Goal: Transaction & Acquisition: Purchase product/service

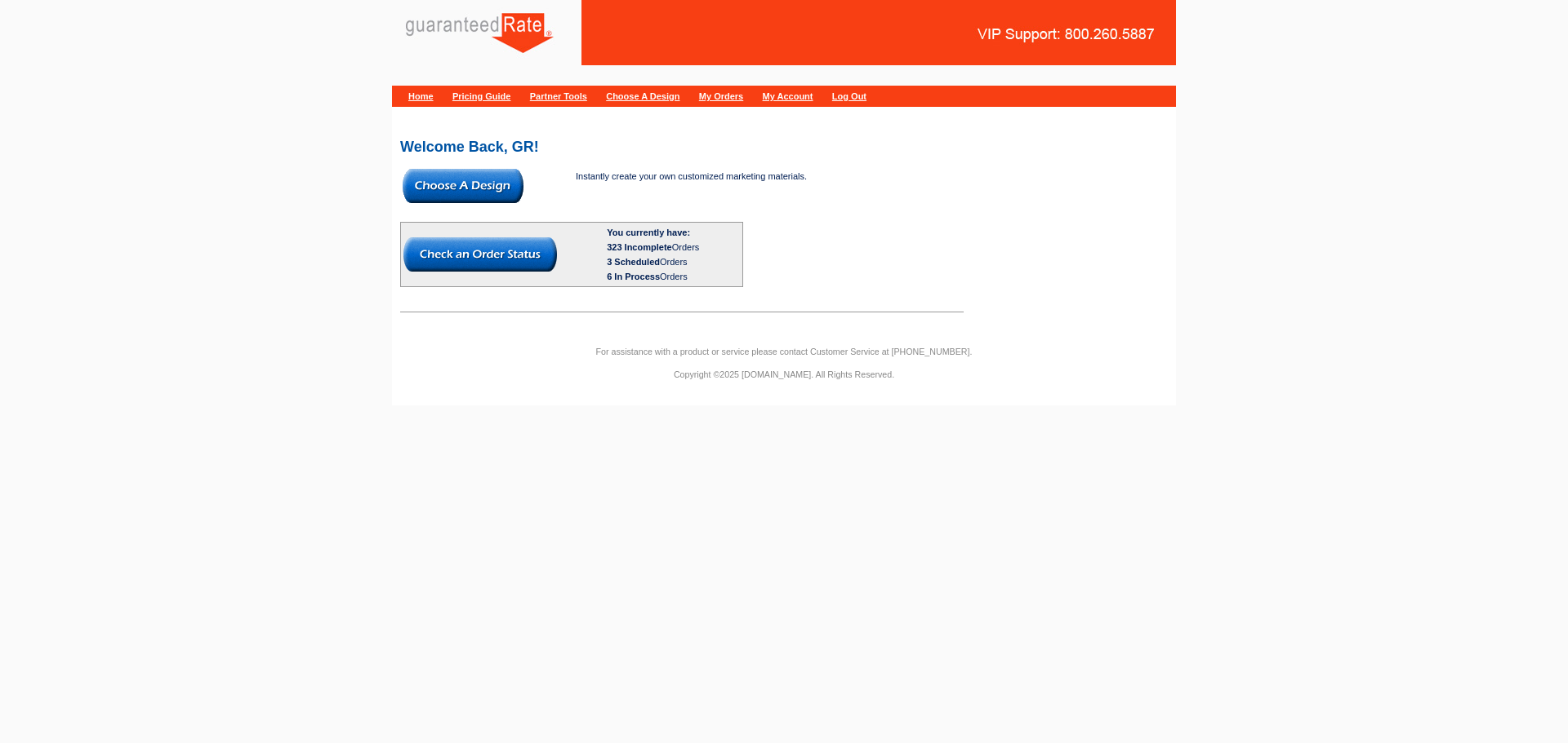
click at [447, 207] on div "Instantly create your own customized marketing materials. You currently have: 3…" at bounding box center [653, 227] width 506 height 121
click at [440, 197] on img at bounding box center [462, 186] width 121 height 34
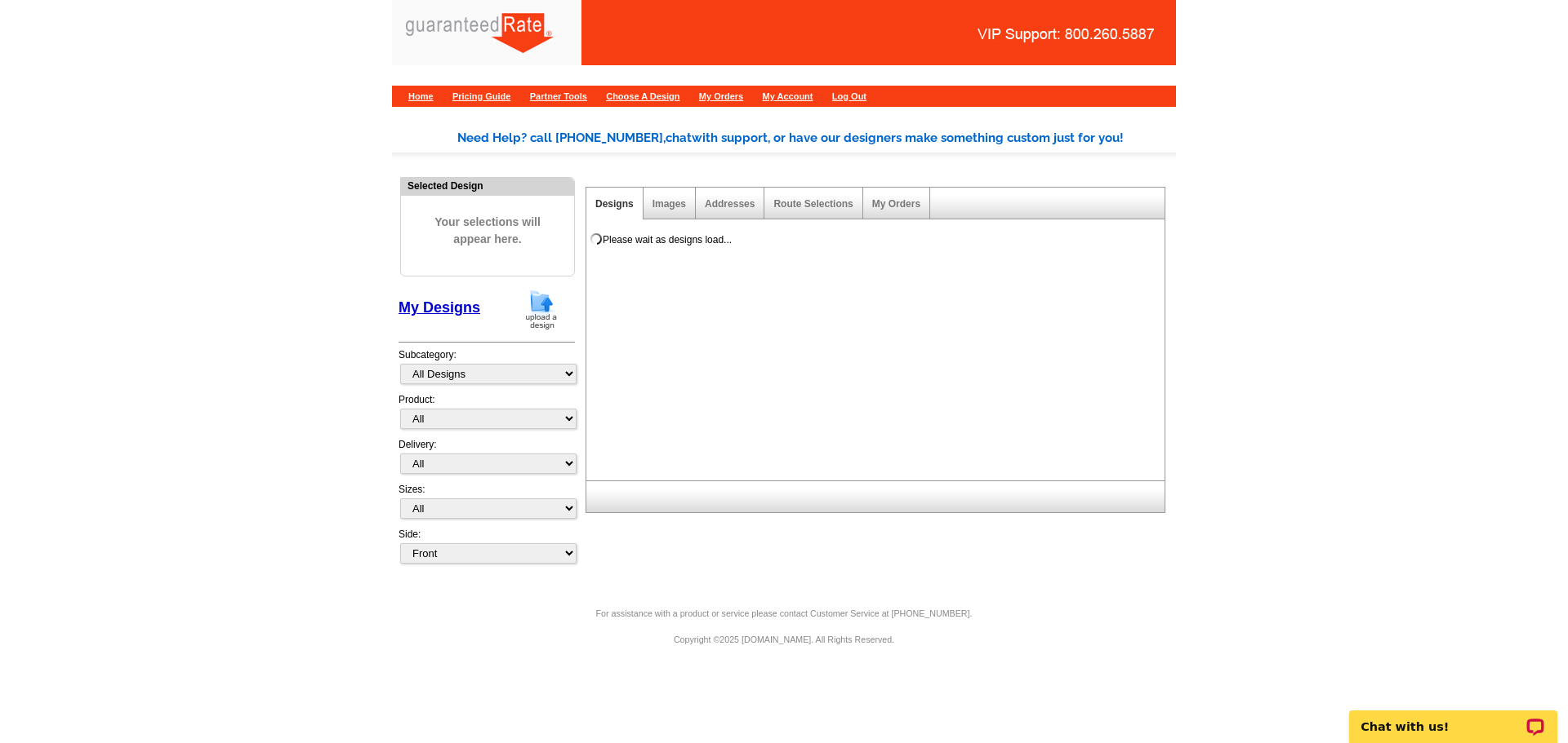
click at [521, 304] on img at bounding box center [541, 310] width 43 height 42
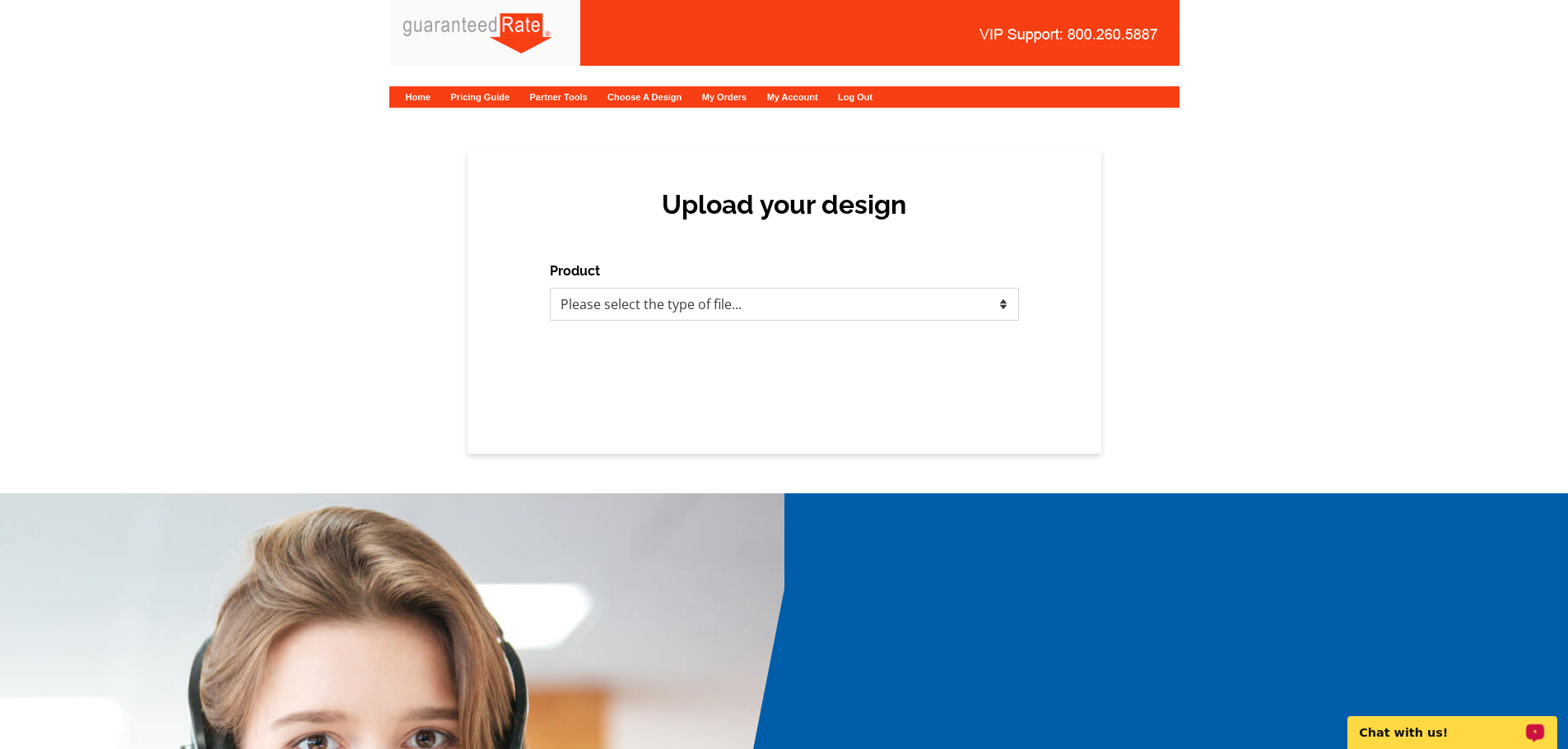
click at [617, 300] on select "Please select the type of file... Postcards Calendars Business Cards Letters an…" at bounding box center [784, 304] width 469 height 33
select select "1"
click at [550, 288] on select "Please select the type of file... Postcards Calendars Business Cards Letters an…" at bounding box center [784, 304] width 469 height 33
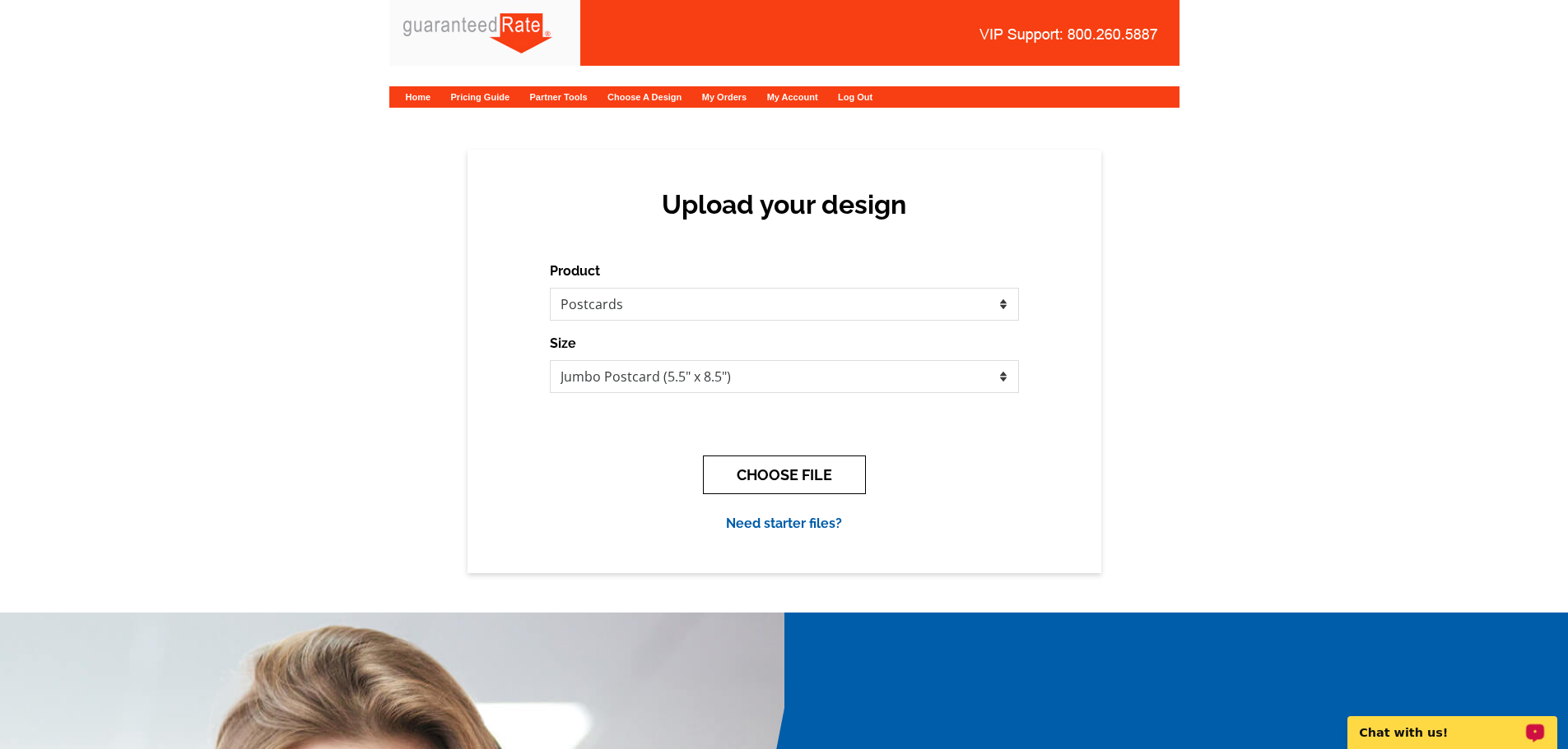
click at [760, 471] on button "CHOOSE FILE" at bounding box center [785, 475] width 163 height 38
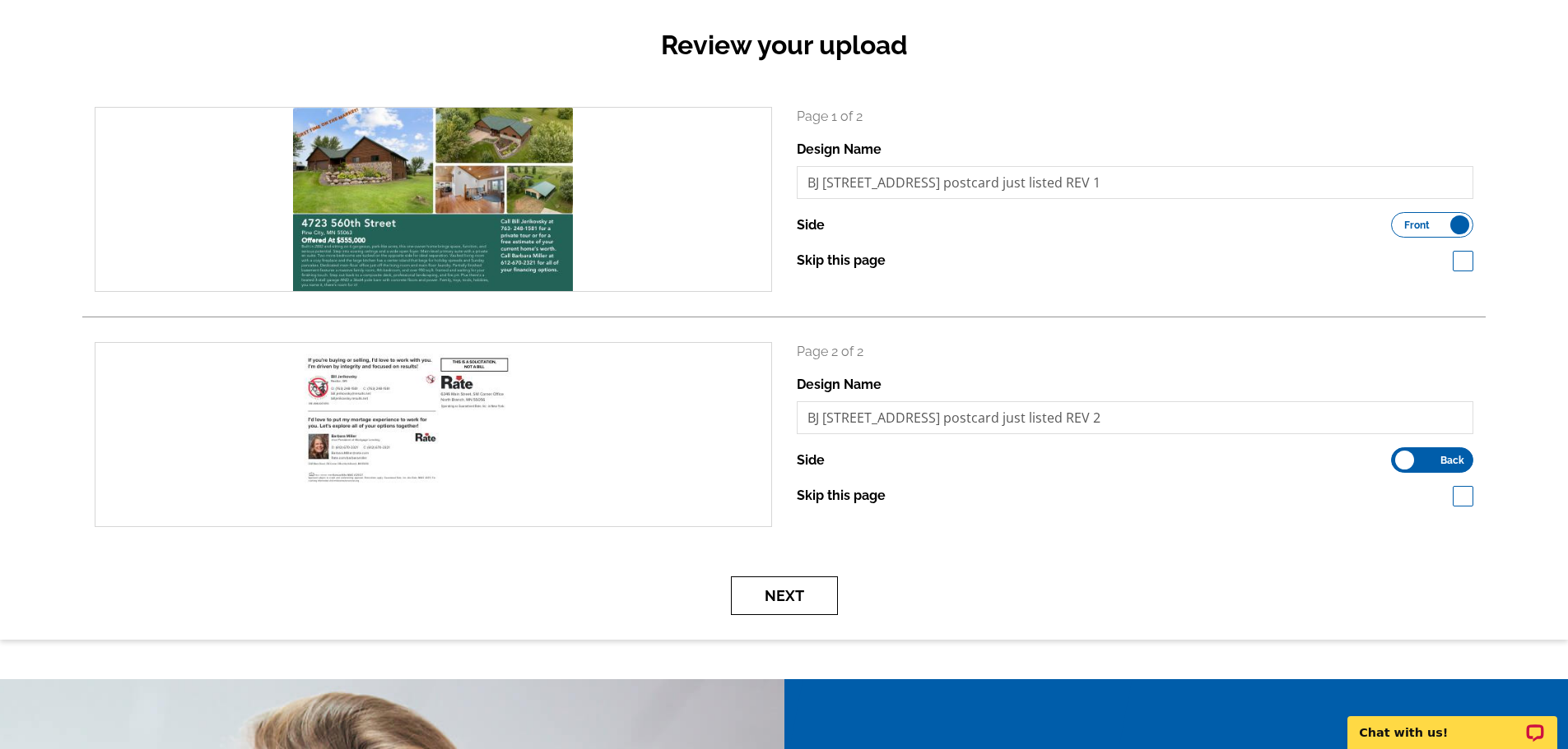
click at [781, 588] on button "Next" at bounding box center [784, 595] width 107 height 38
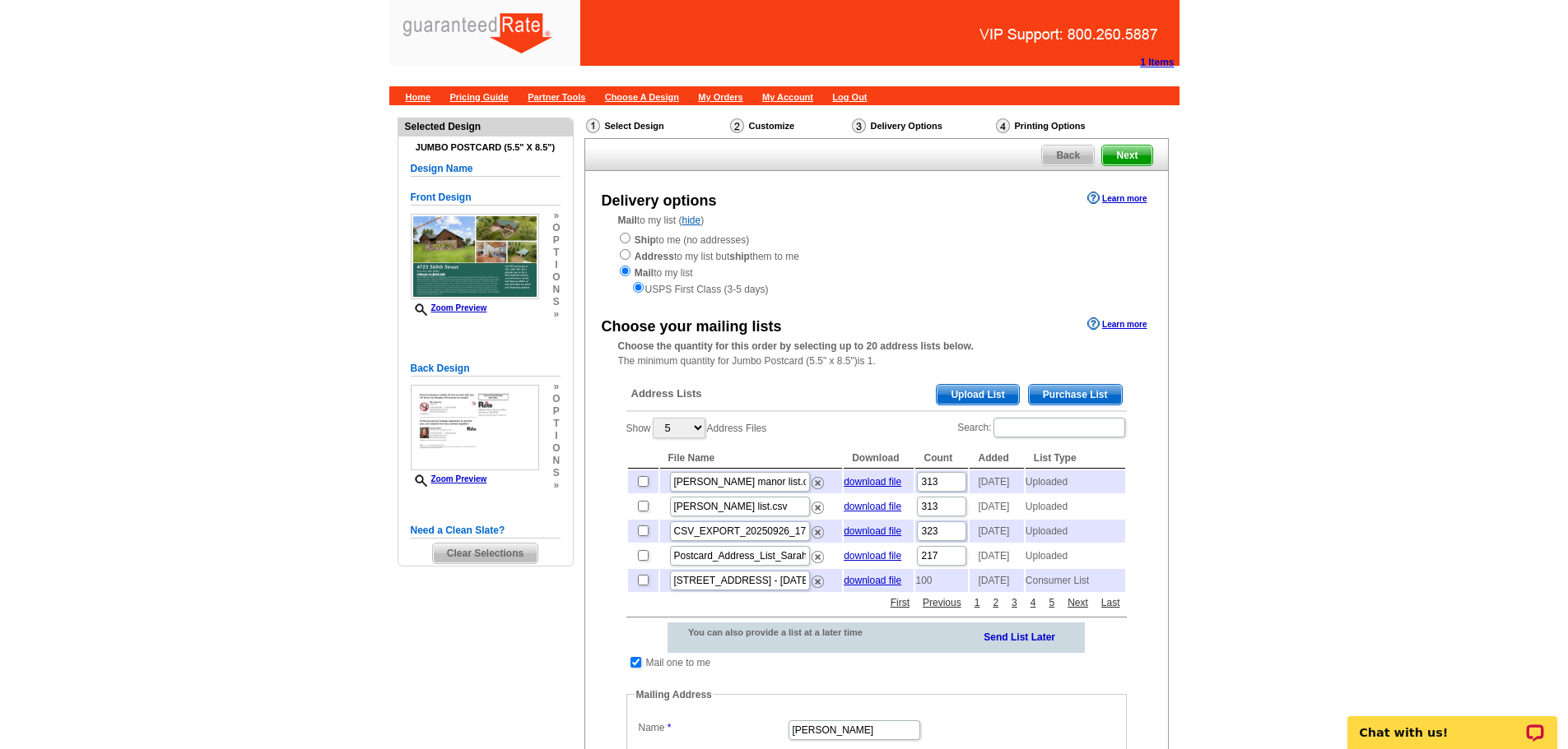
click at [1053, 395] on span "Purchase List" at bounding box center [1075, 395] width 93 height 20
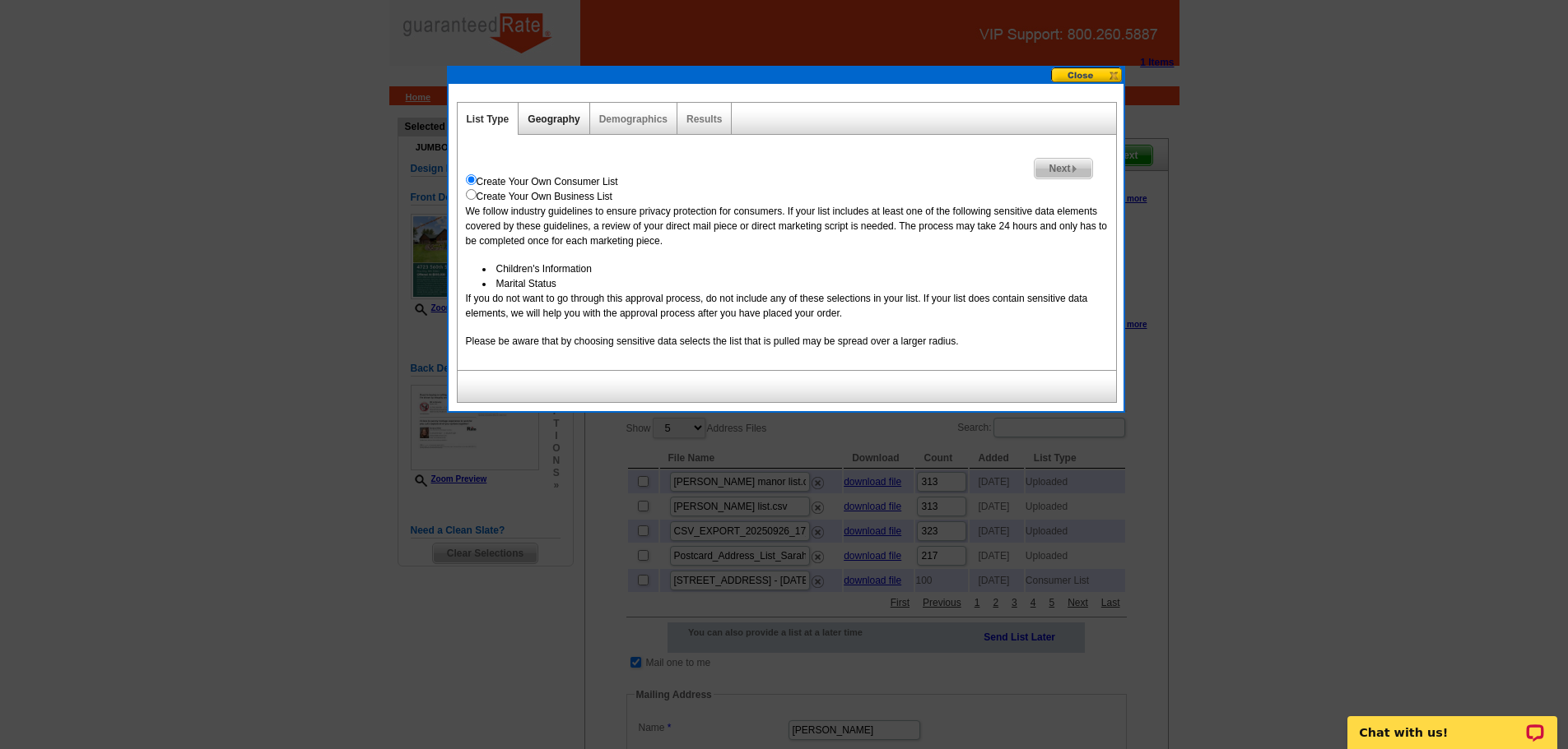
click at [551, 117] on link "Geography" at bounding box center [553, 119] width 52 height 12
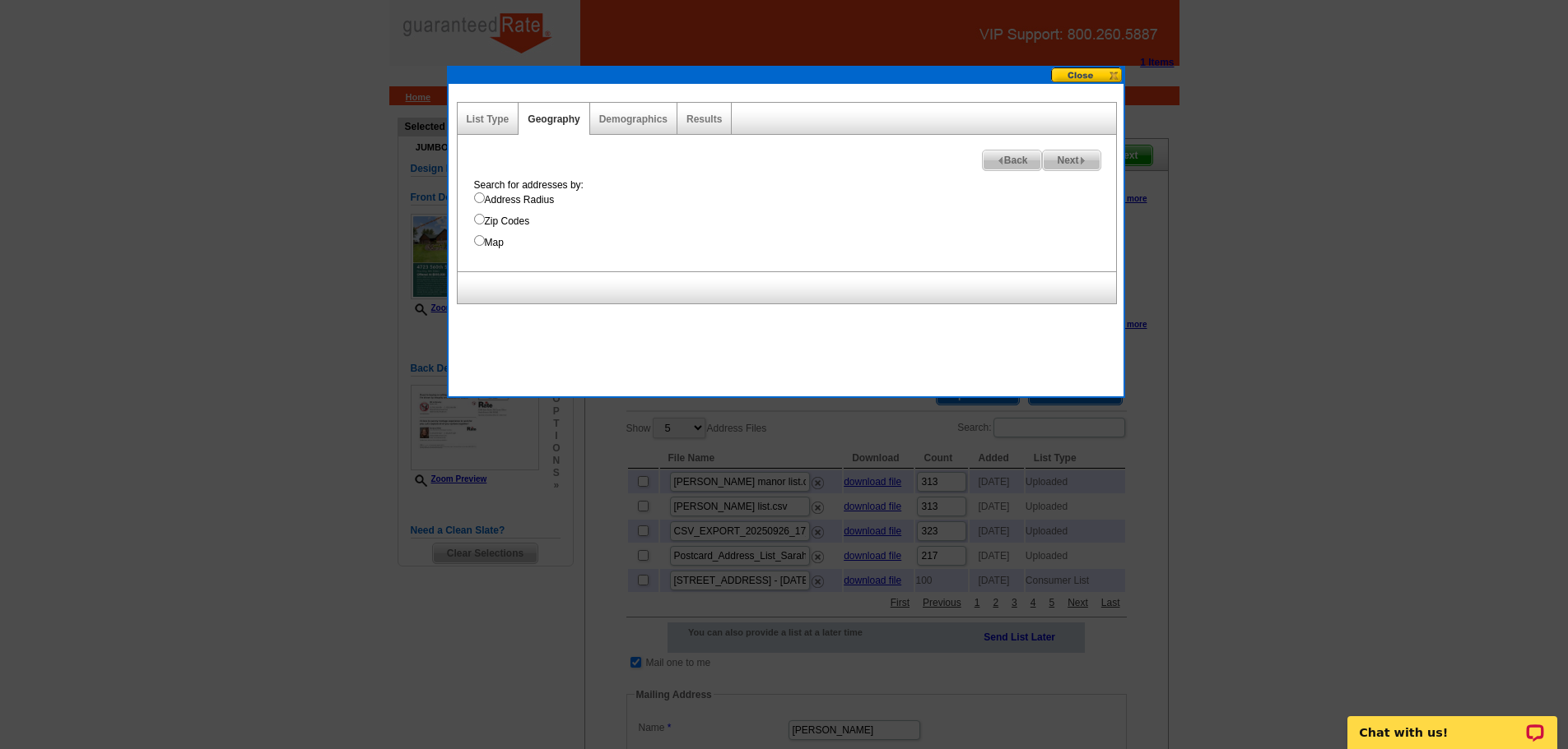
click at [481, 199] on input "Address Radius" at bounding box center [478, 197] width 11 height 11
radio input "true"
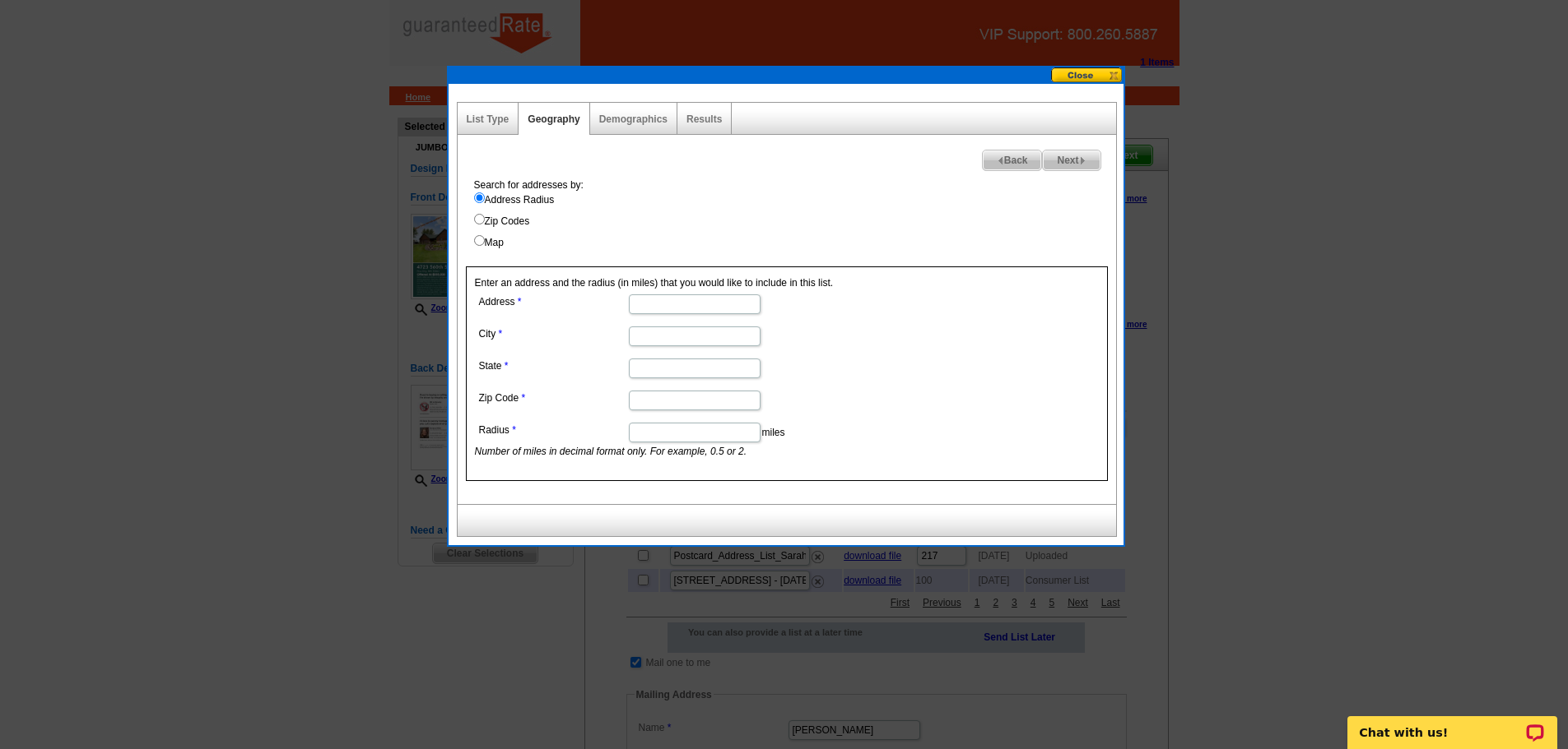
click at [695, 302] on input "Address" at bounding box center [694, 304] width 132 height 20
click at [687, 310] on input "Address" at bounding box center [694, 304] width 132 height 20
paste input "4723 560th Street"
type input "4723 560th Street"
click at [649, 334] on input "City" at bounding box center [694, 336] width 132 height 20
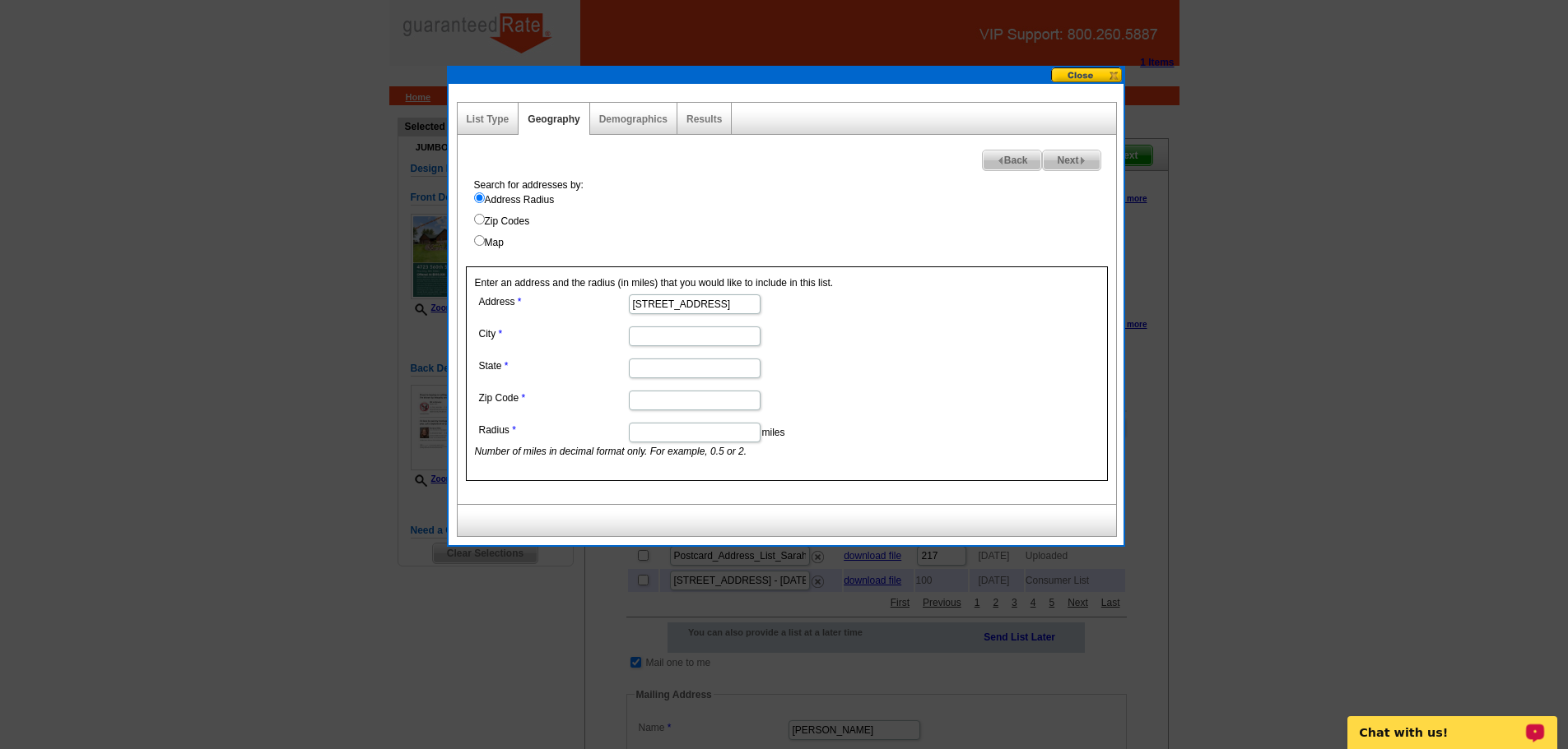
paste input "Pine City"
type input "Pine City"
click at [654, 373] on input "State" at bounding box center [694, 368] width 132 height 20
type input "MN"
type input "6"
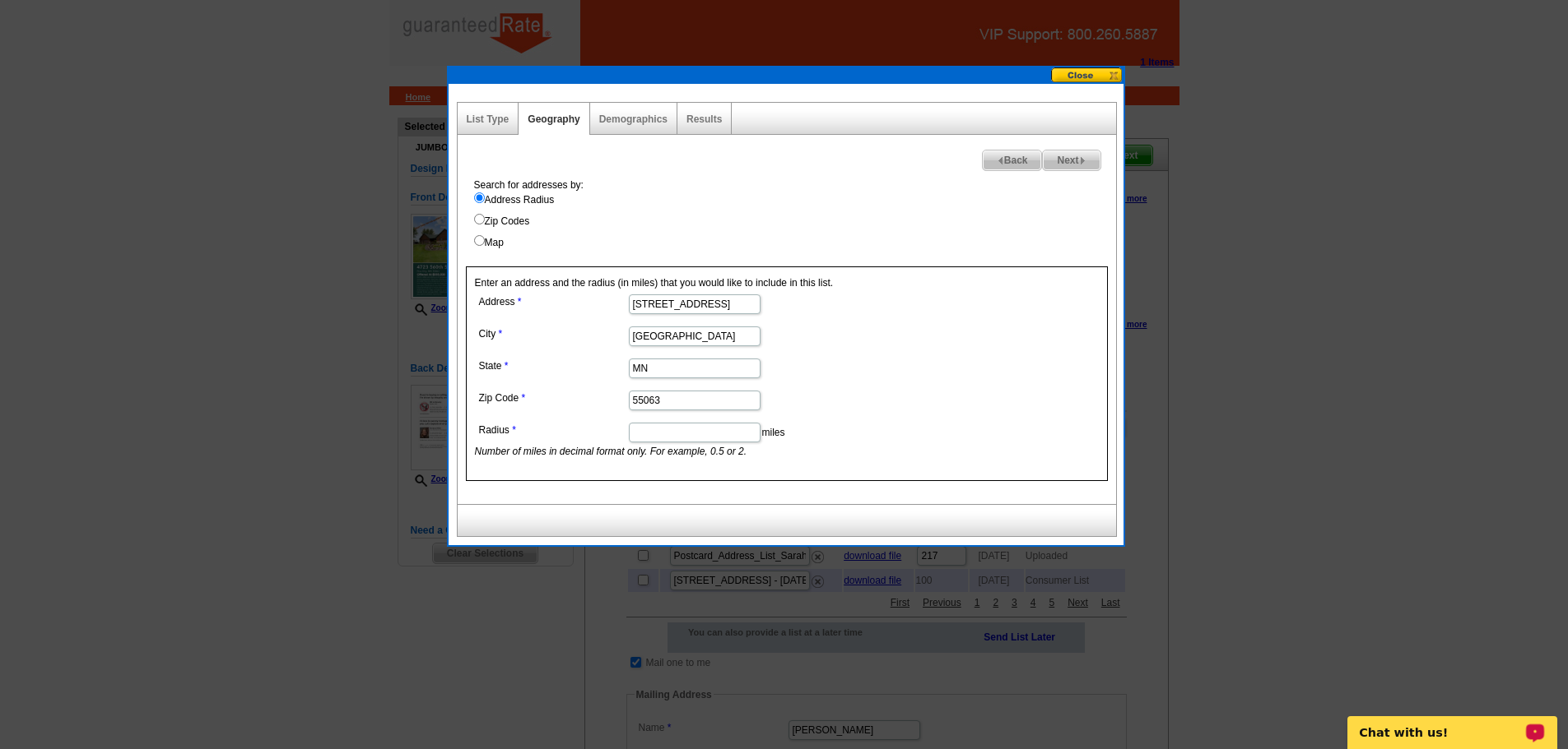
type input "55063"
click at [670, 433] on input "Radius" at bounding box center [694, 432] width 132 height 20
type input "."
type input "1"
drag, startPoint x: 735, startPoint y: 246, endPoint x: 704, endPoint y: 219, distance: 41.1
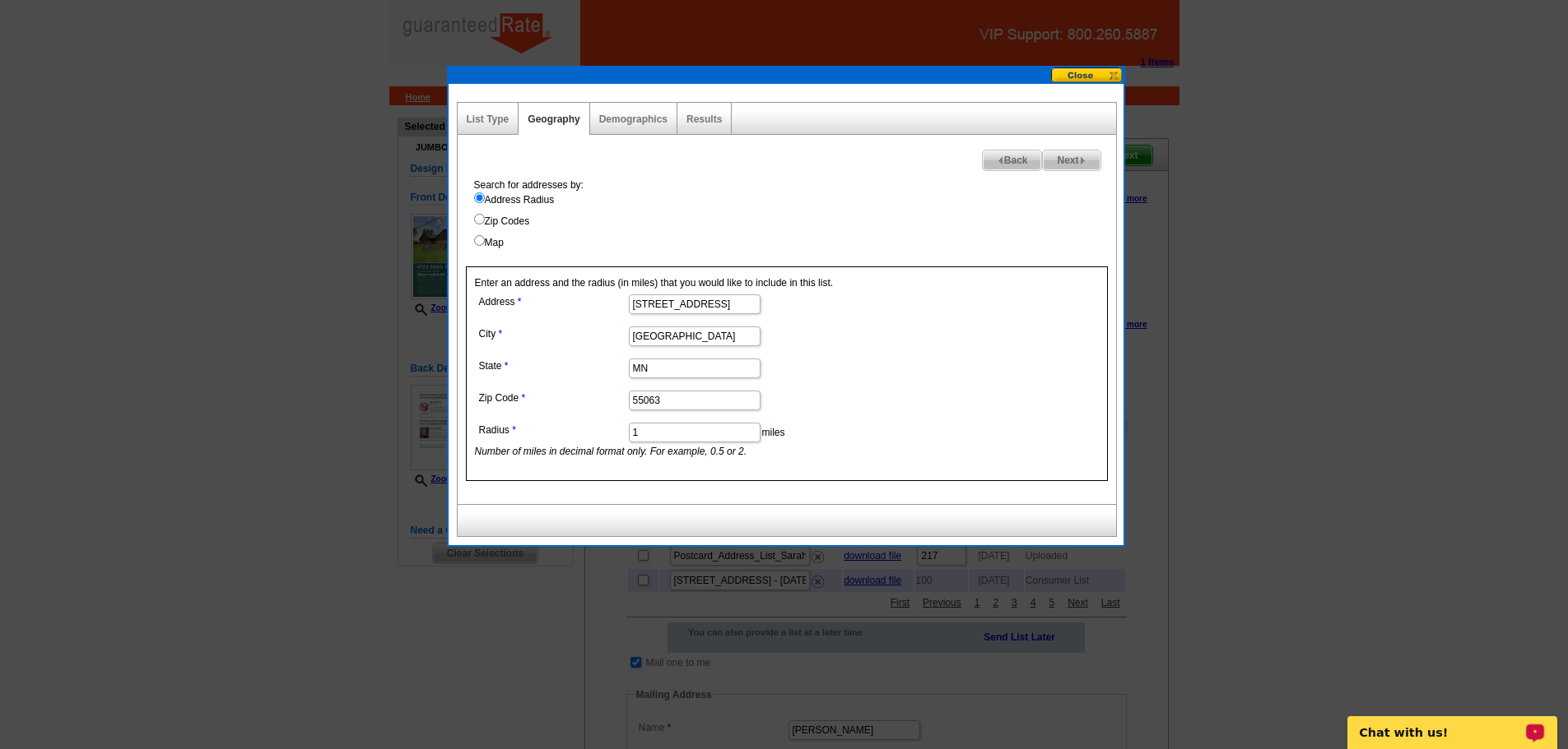
click at [735, 246] on label "Map" at bounding box center [795, 242] width 642 height 14
click at [485, 246] on input "Map" at bounding box center [478, 240] width 11 height 11
radio input "true"
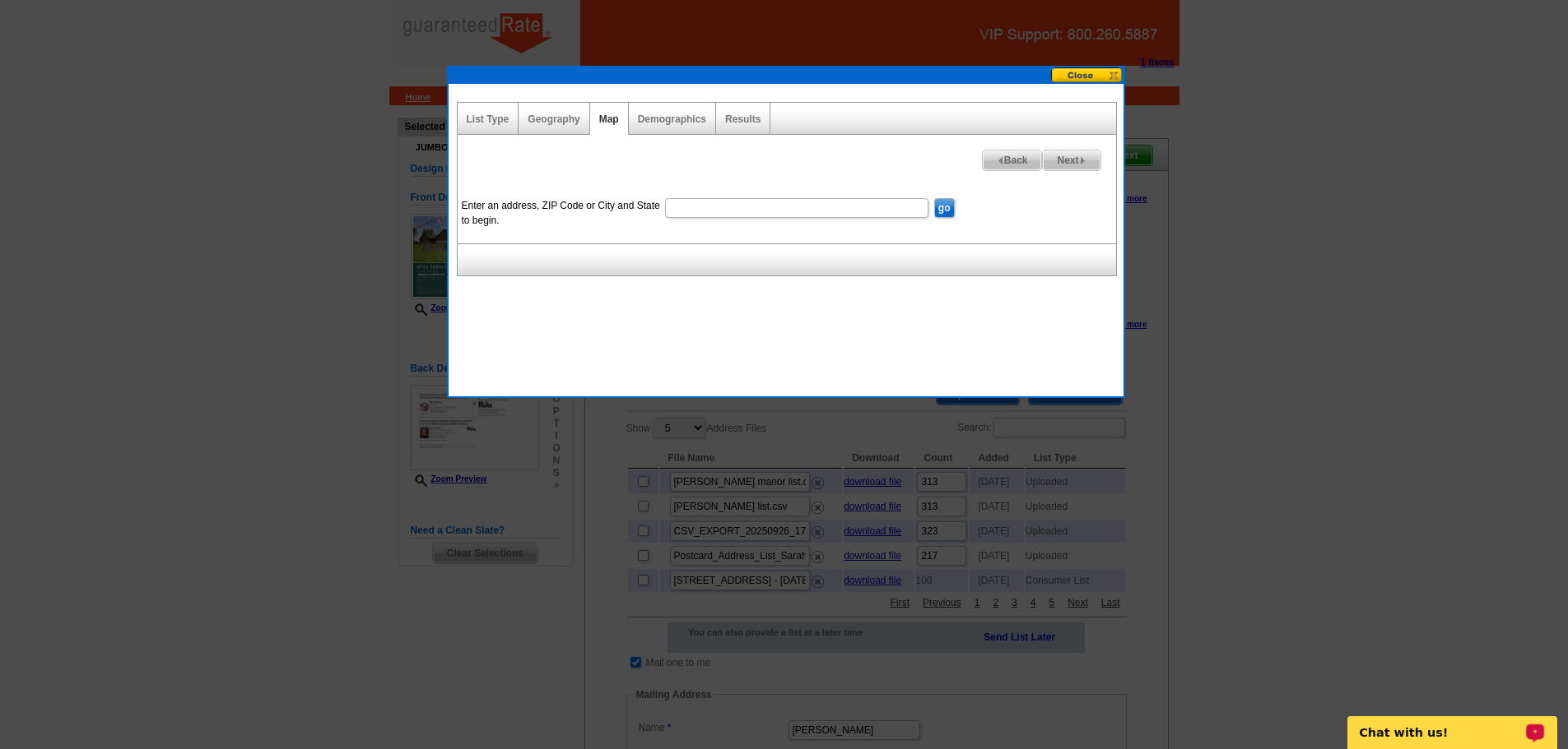
click at [719, 119] on div "Results" at bounding box center [743, 118] width 55 height 32
click at [729, 119] on link "Results" at bounding box center [743, 119] width 36 height 12
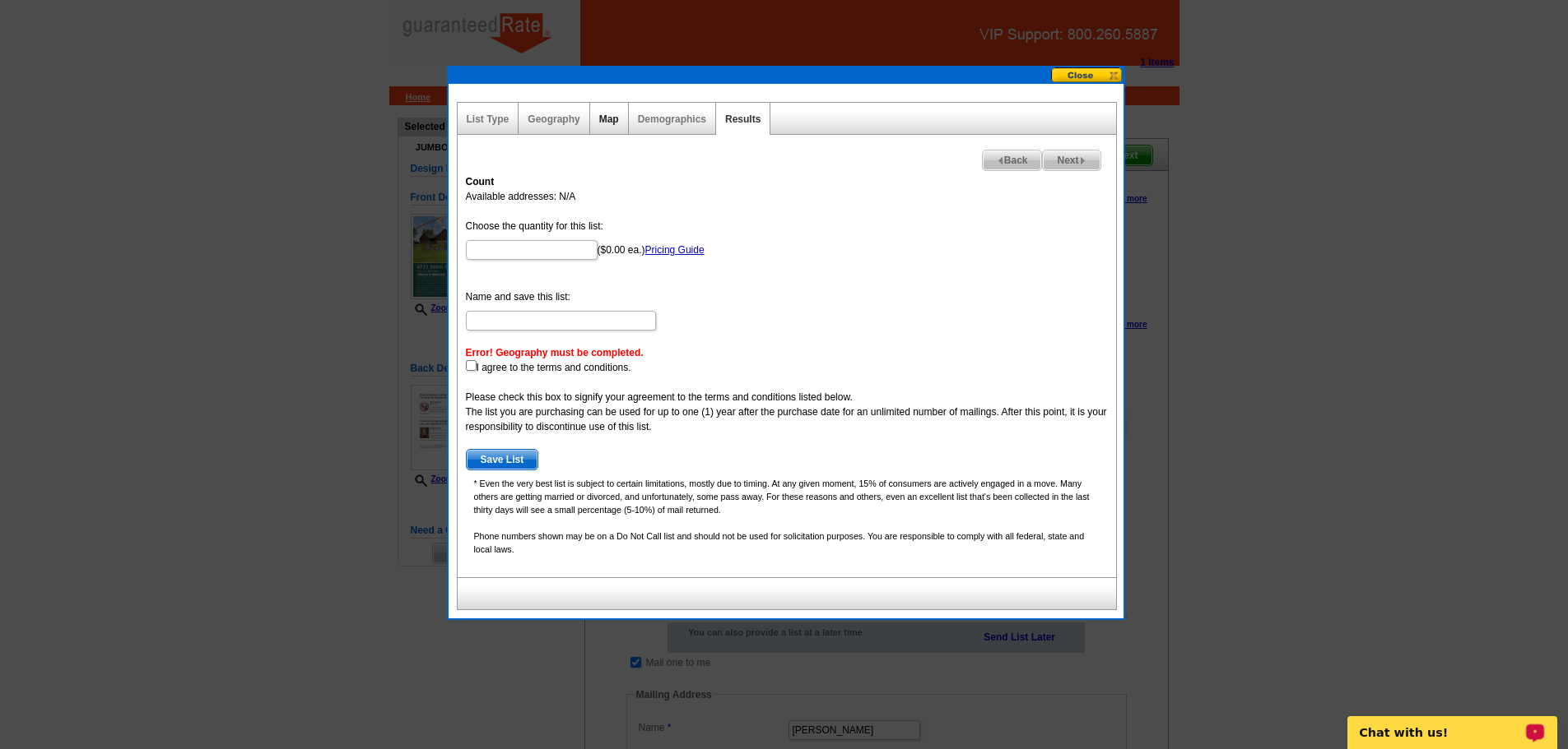
click at [607, 122] on link "Map" at bounding box center [609, 119] width 20 height 12
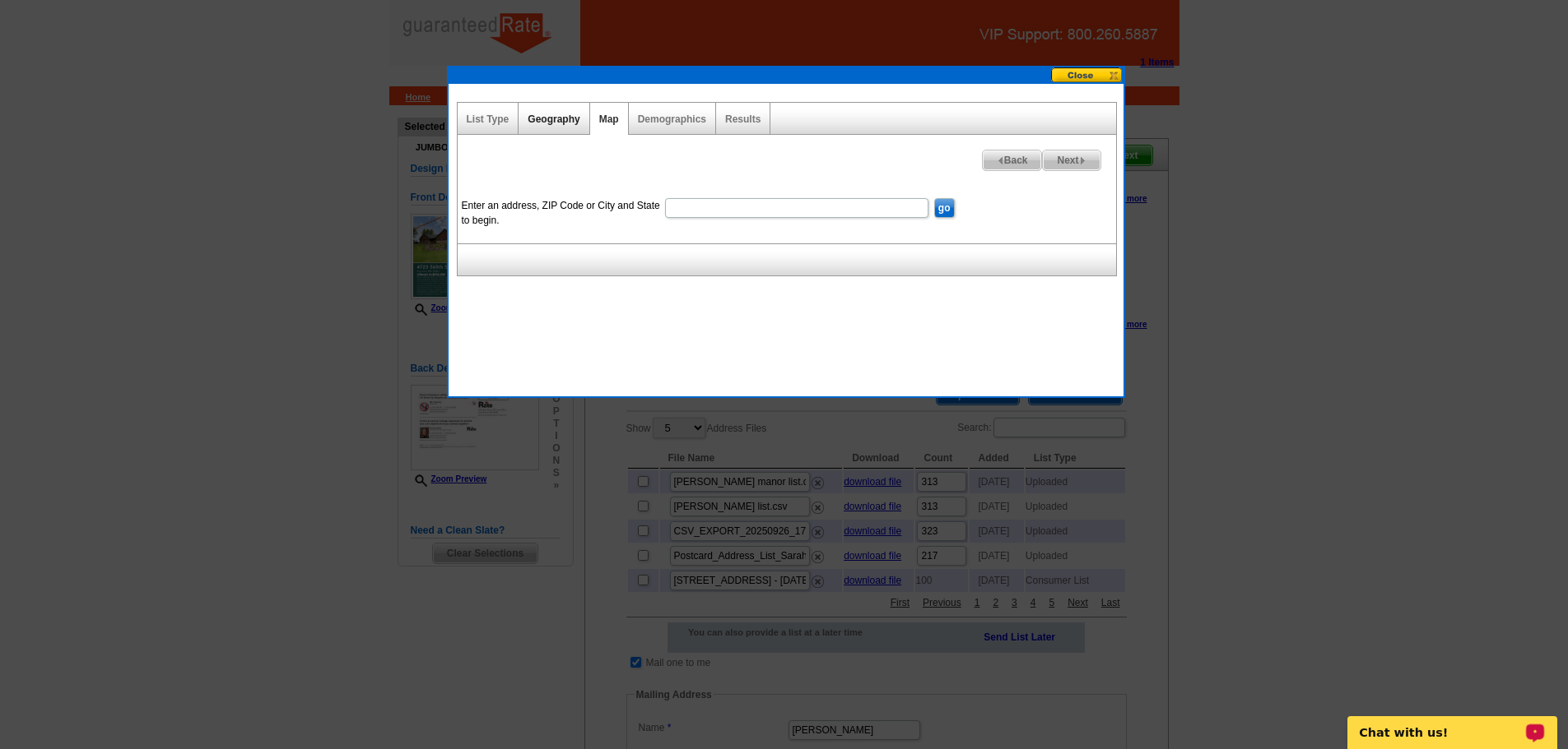
click at [553, 121] on link "Geography" at bounding box center [553, 119] width 52 height 12
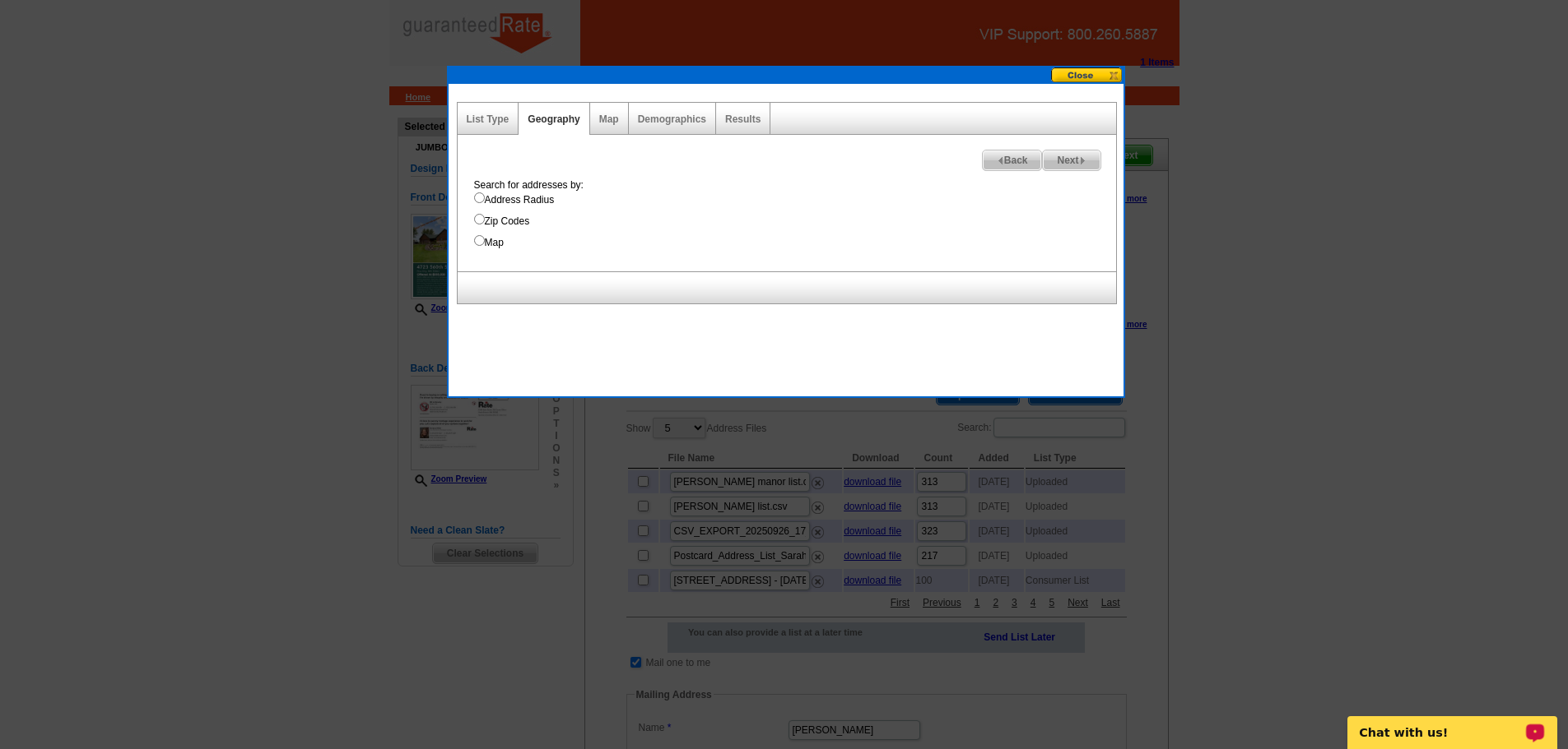
click at [481, 202] on input "Address Radius" at bounding box center [478, 197] width 11 height 11
radio input "true"
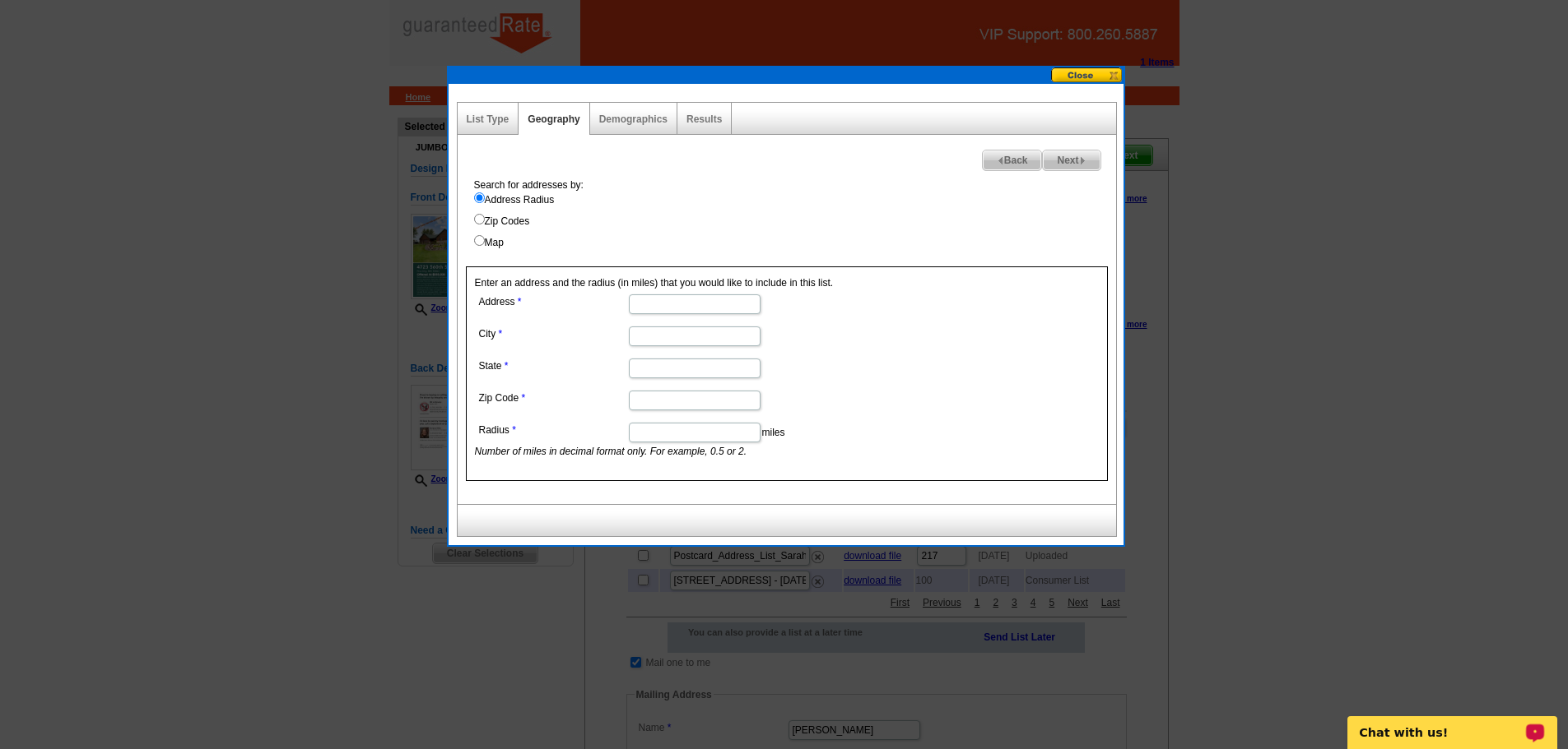
click at [662, 307] on input "Address" at bounding box center [694, 304] width 132 height 20
type input "4723 560th Street"
type input "Pine City"
type input "MN"
type input "55063"
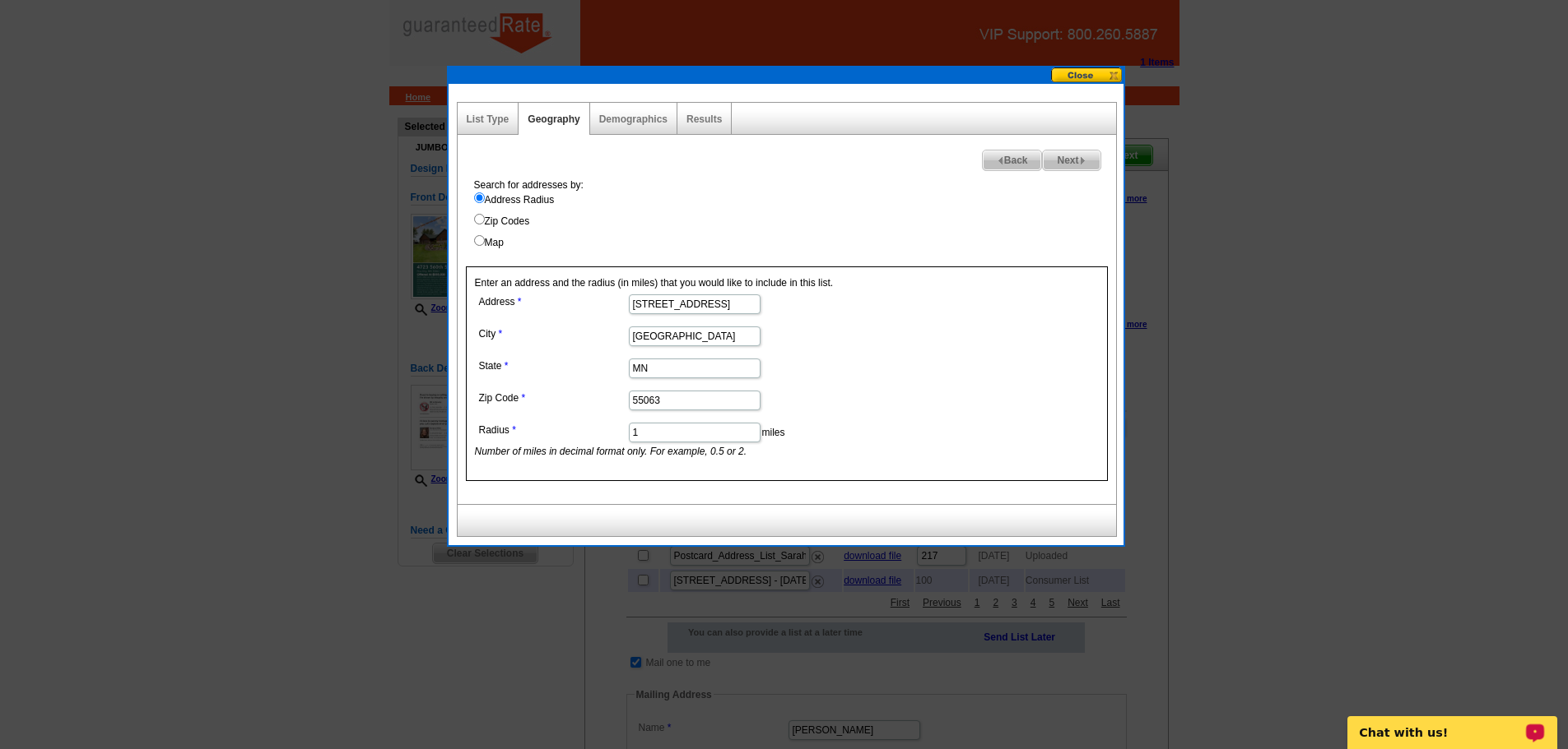
type input "1"
click at [726, 252] on div "Search for addresses by: Address Radius Zip Codes Map Enter an address and the …" at bounding box center [786, 341] width 658 height 326
click at [703, 123] on link "Results" at bounding box center [703, 119] width 36 height 12
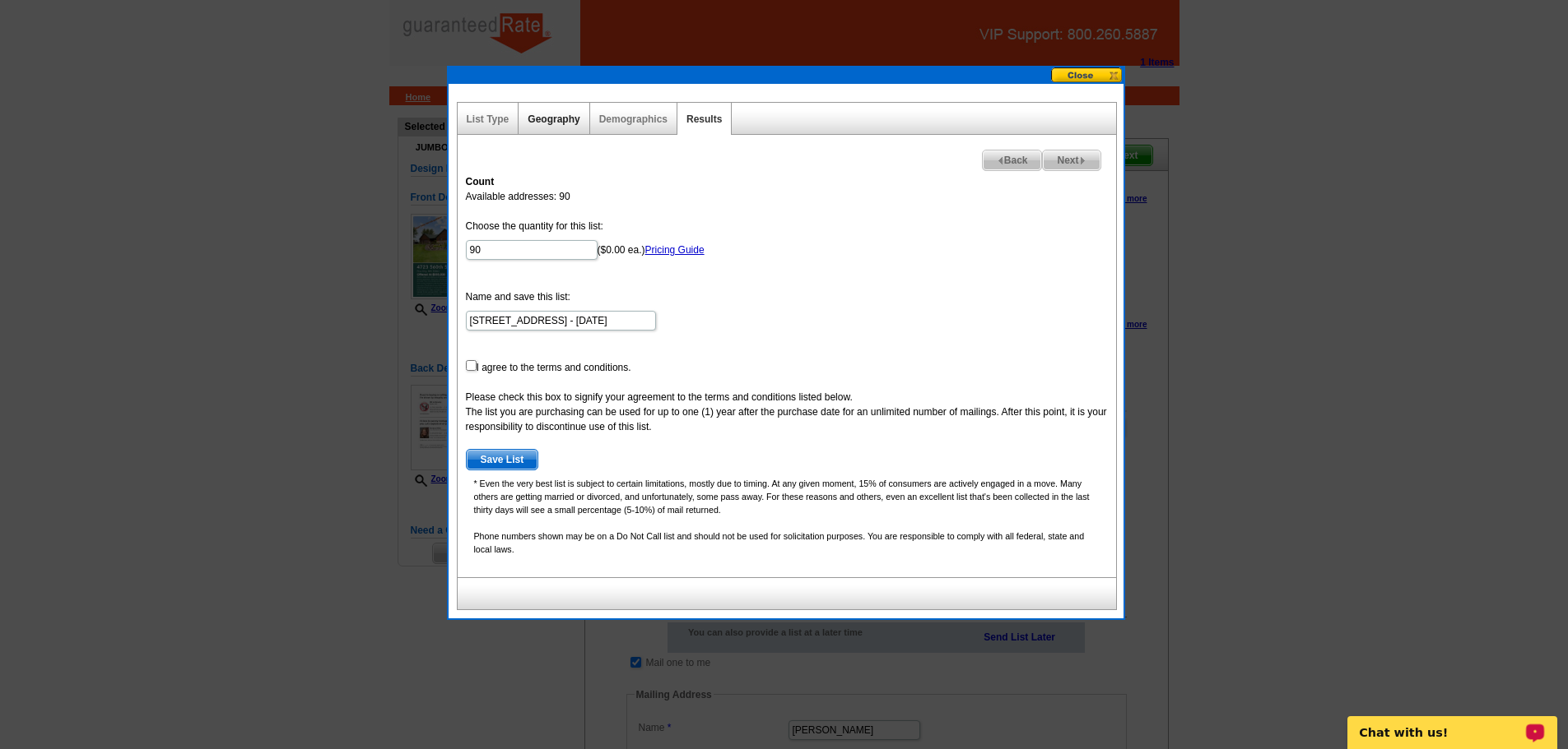
click at [551, 122] on link "Geography" at bounding box center [553, 119] width 52 height 12
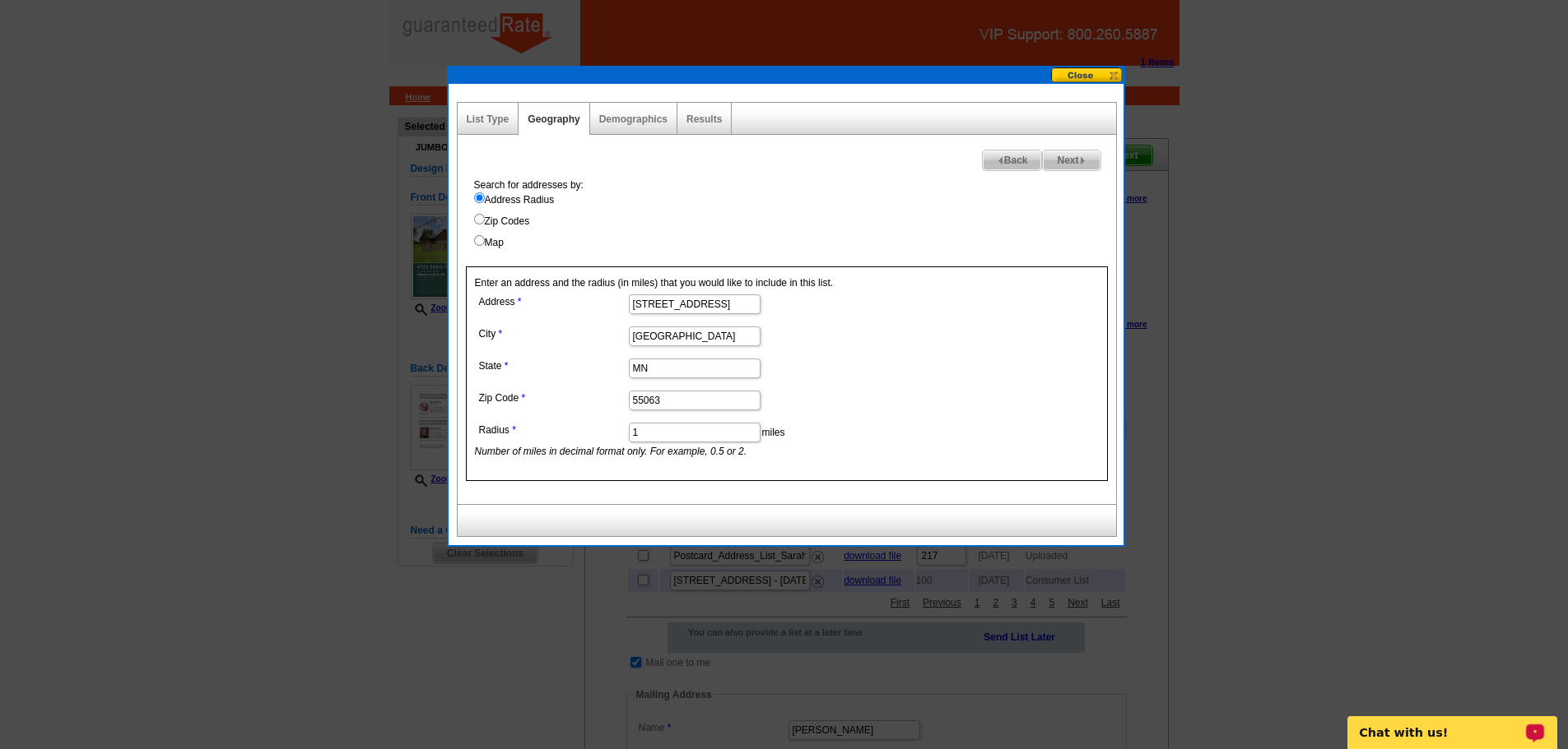
click at [651, 436] on input "1" at bounding box center [694, 432] width 132 height 20
type input "1.1"
click at [700, 114] on link "Results" at bounding box center [703, 119] width 36 height 12
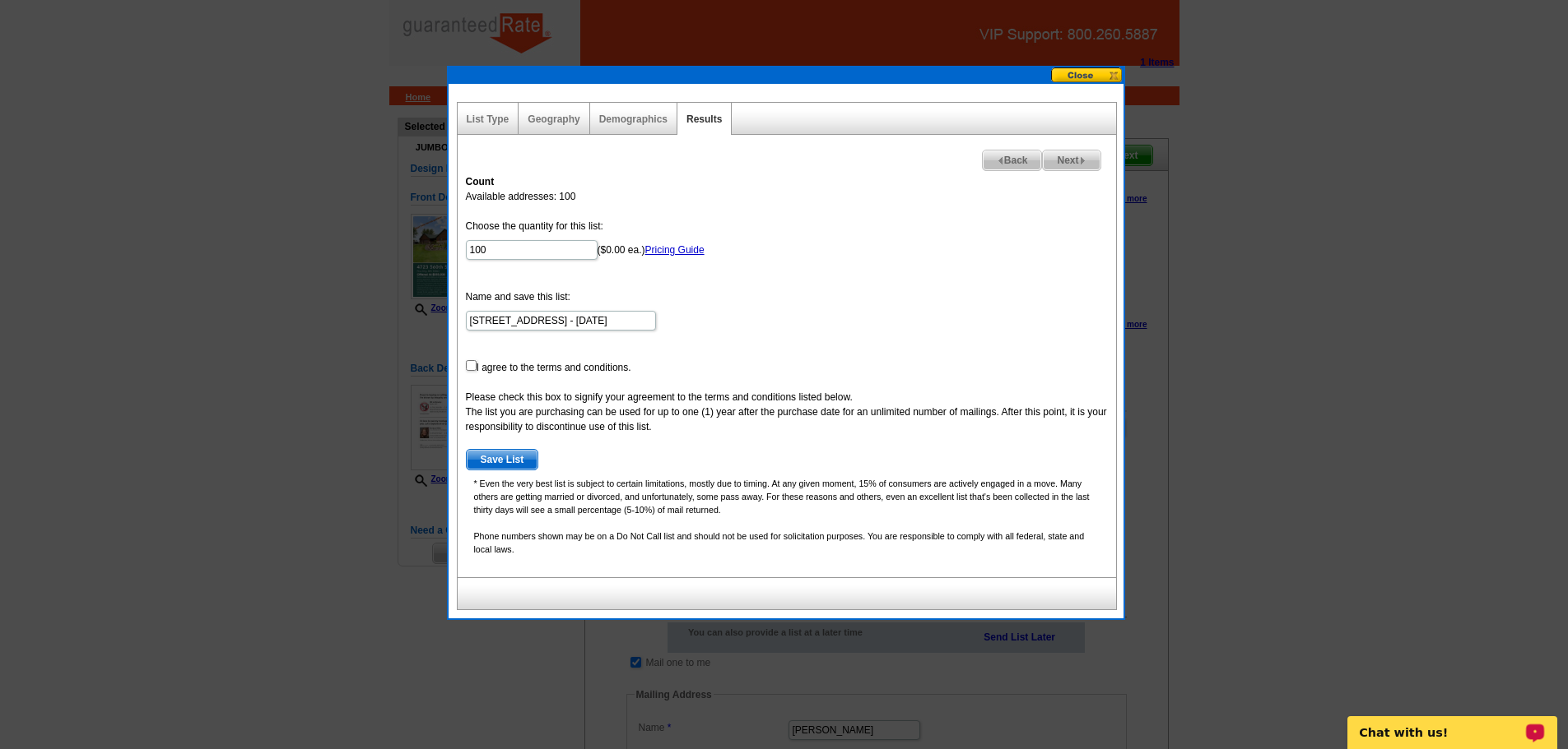
click at [472, 353] on form "Choose the quantity for this list: 100 ($0.00 ea.) Pricing Guide Name and save …" at bounding box center [787, 345] width 642 height 252
click at [471, 358] on form "Choose the quantity for this list: 100 ($0.00 ea.) Pricing Guide Name and save …" at bounding box center [787, 345] width 642 height 252
click at [474, 366] on input "checkbox" at bounding box center [471, 365] width 11 height 11
checkbox input "true"
click at [513, 464] on span "Save List" at bounding box center [502, 460] width 72 height 20
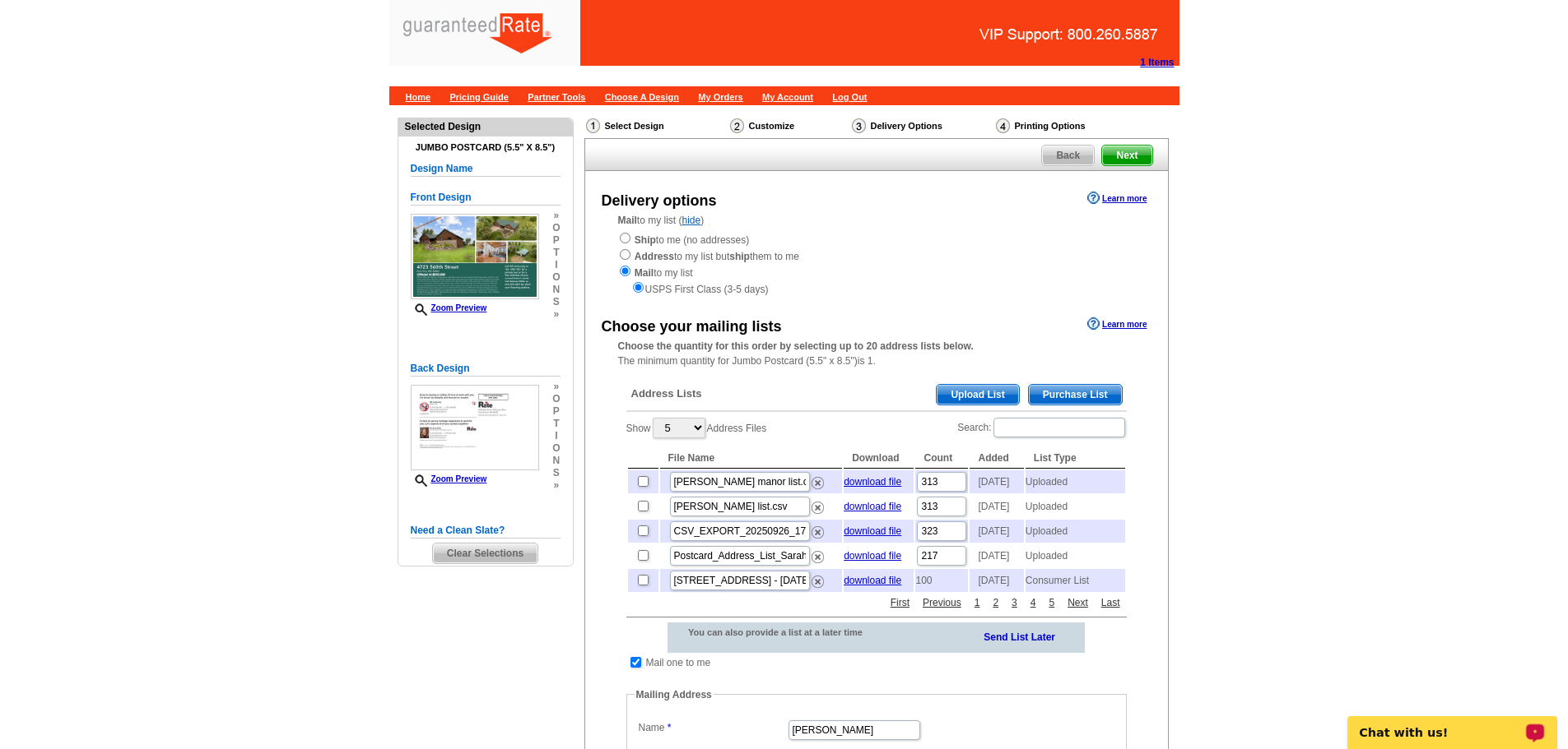
click at [969, 400] on span "Upload List" at bounding box center [977, 395] width 82 height 20
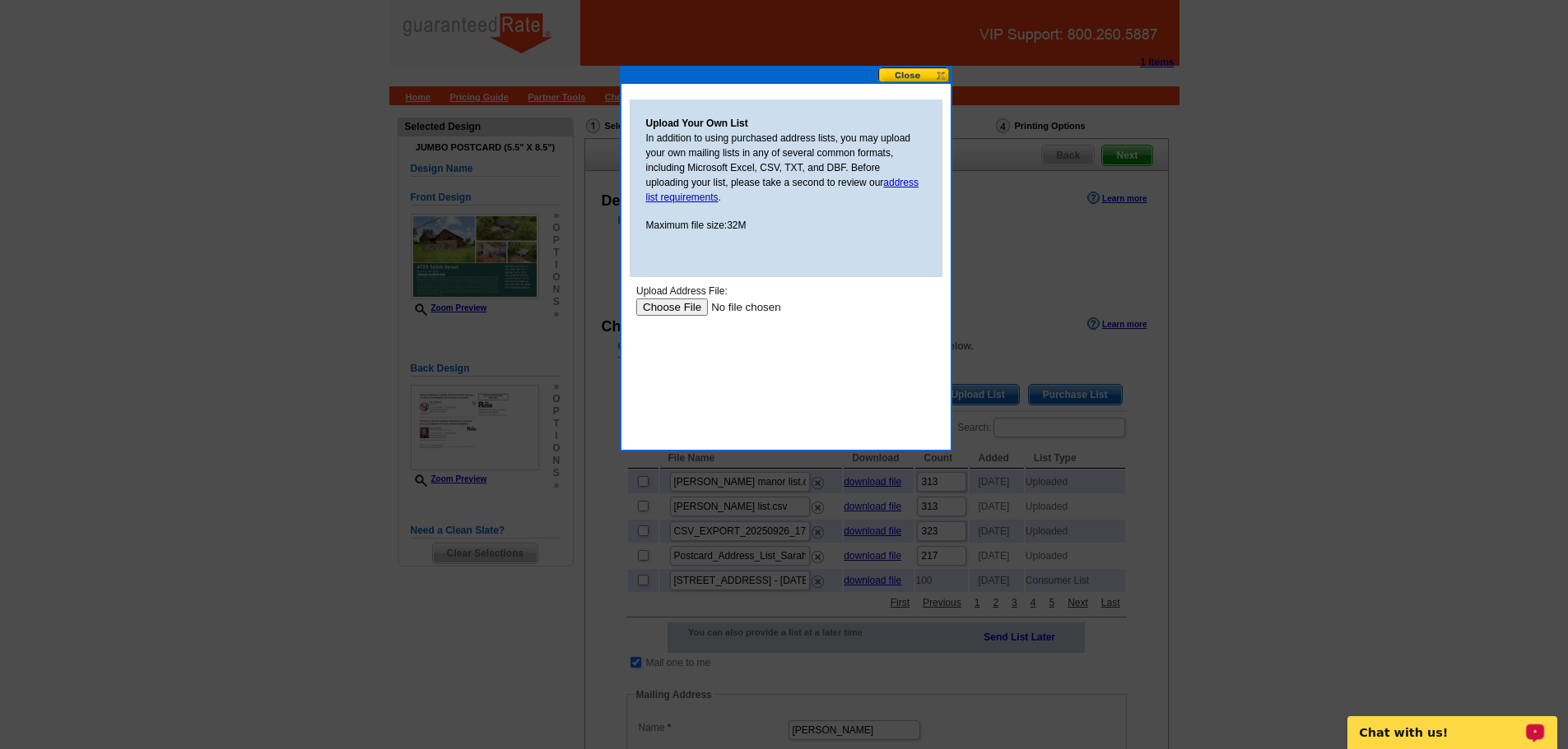
click at [691, 304] on input "file" at bounding box center [739, 307] width 208 height 17
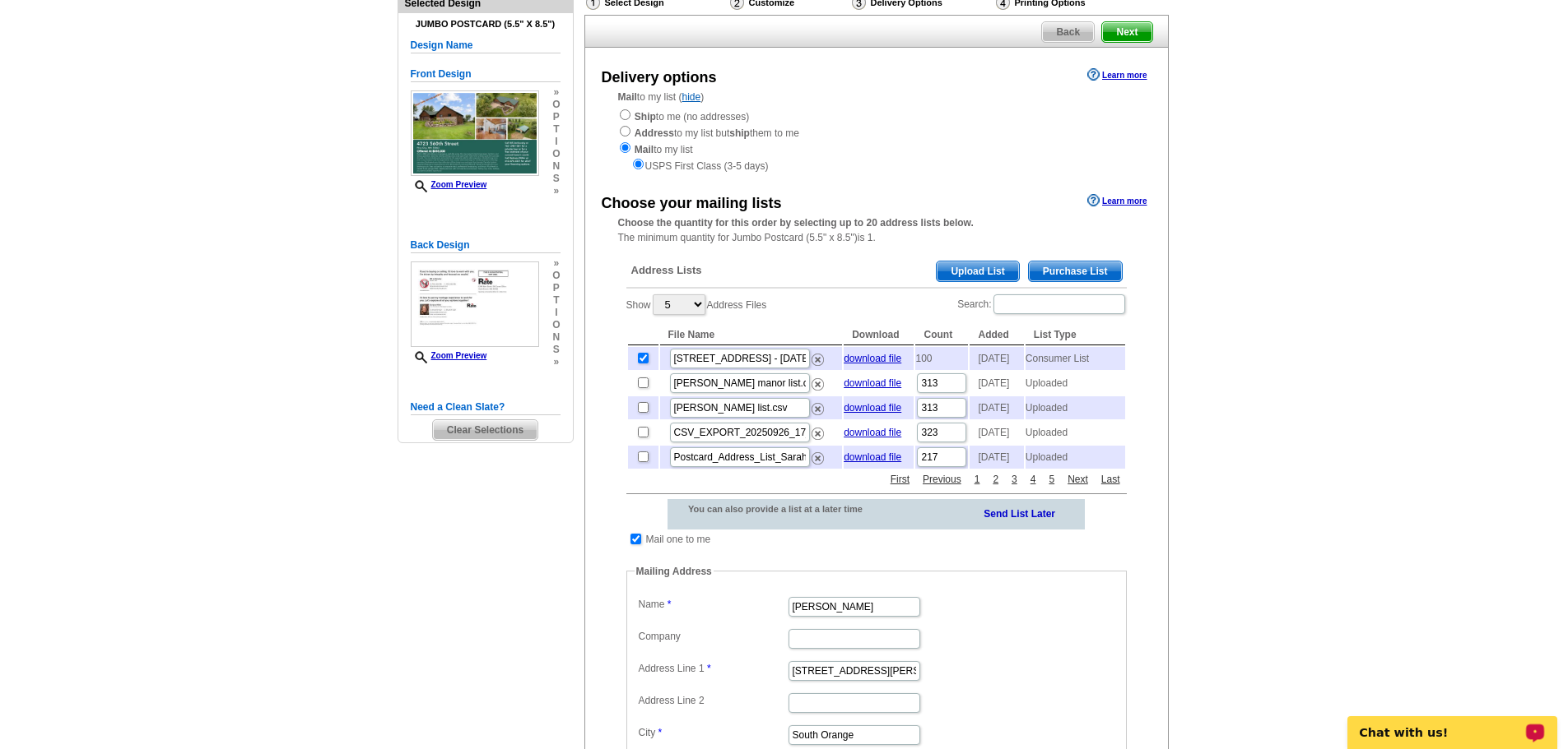
scroll to position [164, 0]
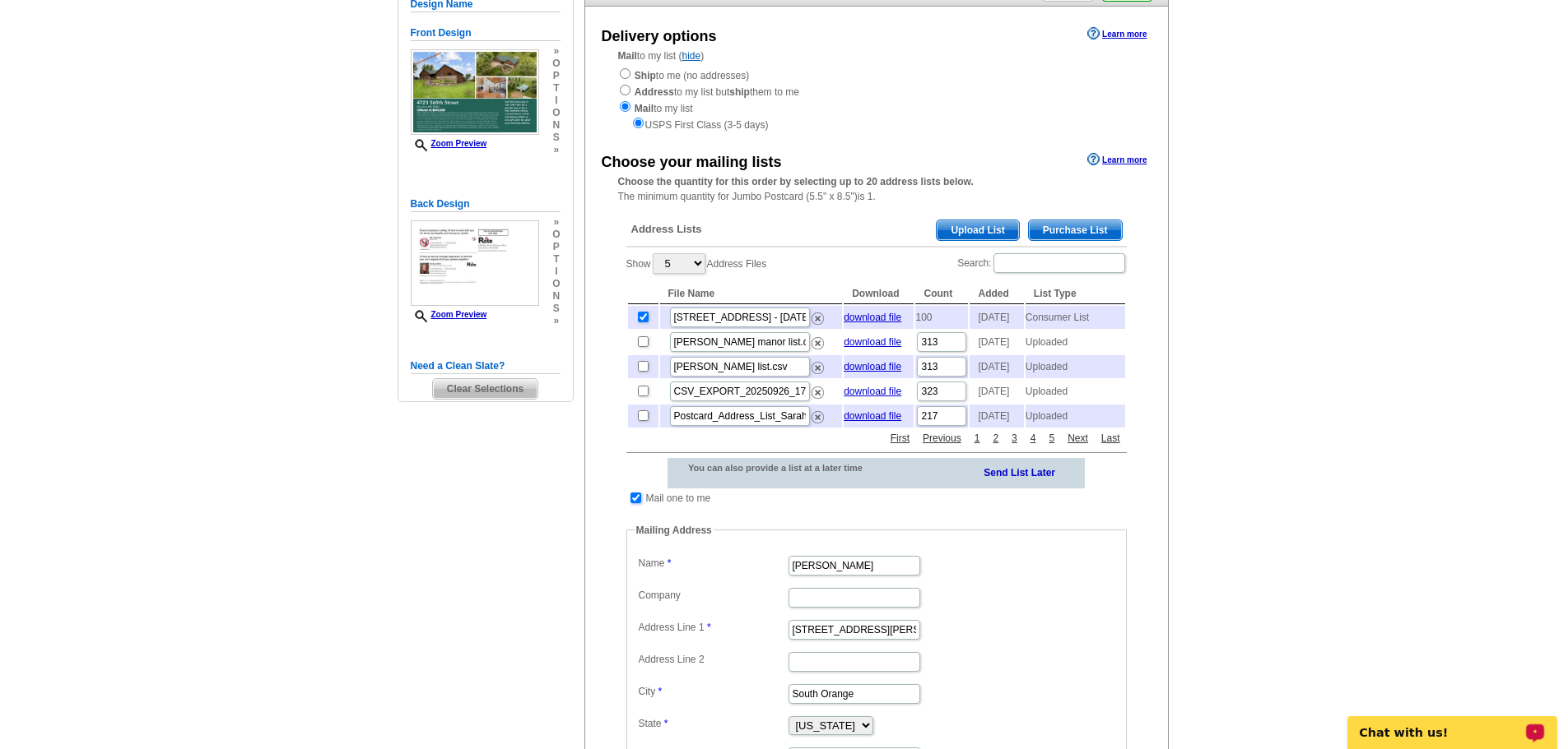
click at [636, 503] on input "checkbox" at bounding box center [635, 497] width 11 height 11
checkbox input "false"
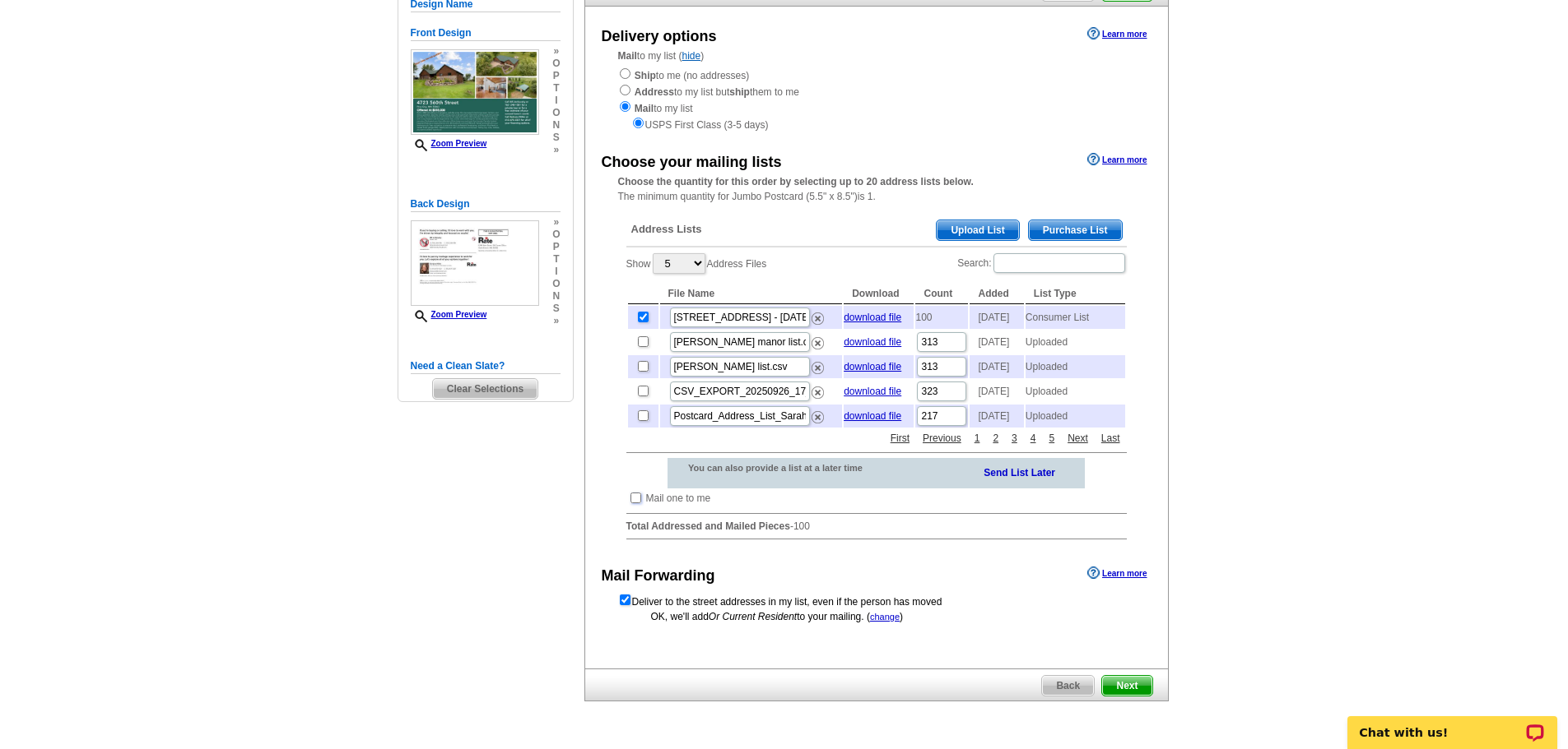
scroll to position [83, 0]
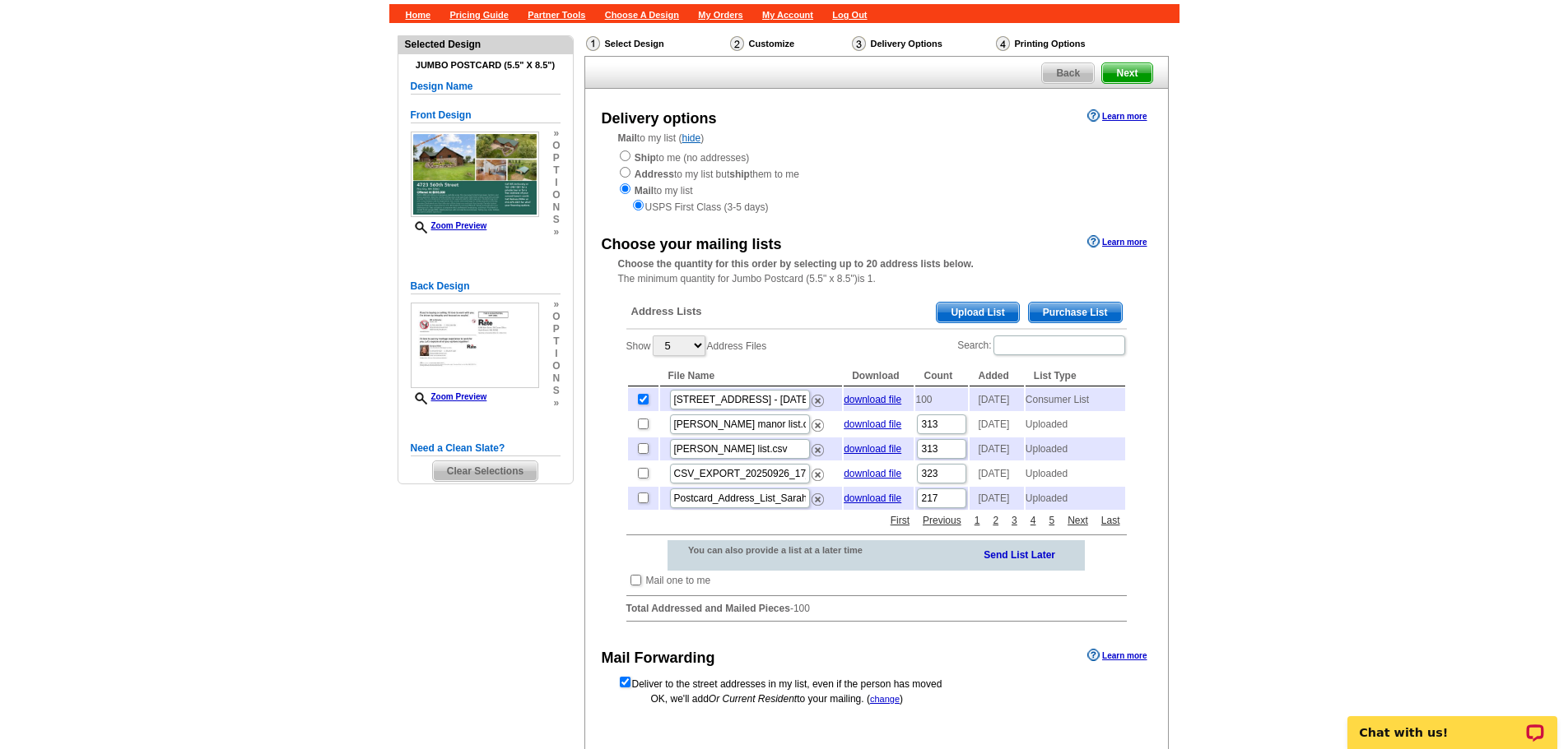
click at [961, 309] on span "Upload List" at bounding box center [977, 312] width 82 height 20
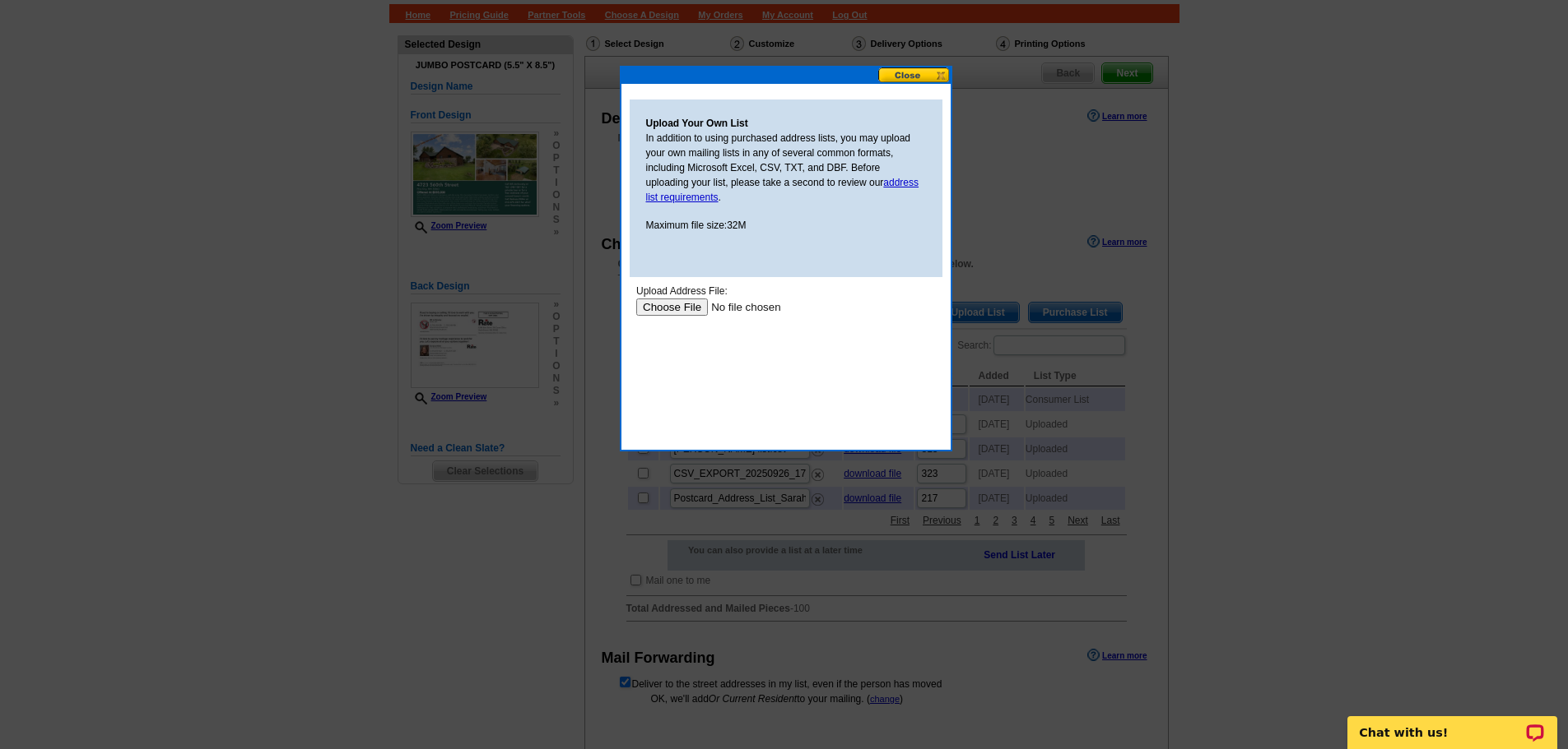
scroll to position [0, 0]
click at [674, 313] on input "file" at bounding box center [739, 307] width 208 height 17
type input "C:\fakepath\[PERSON_NAME] addresses.xlsx"
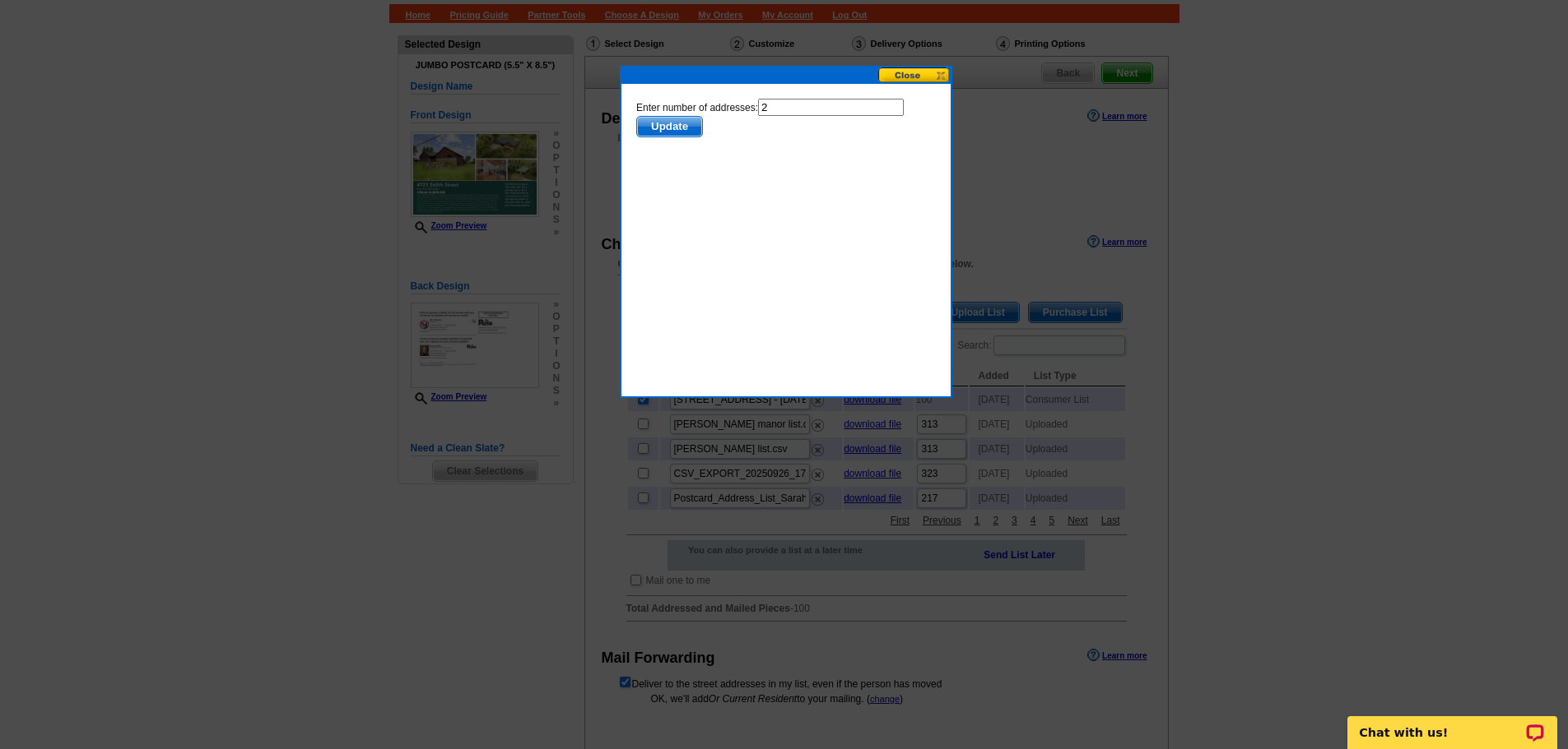
click at [657, 129] on span "Update" at bounding box center [669, 127] width 65 height 20
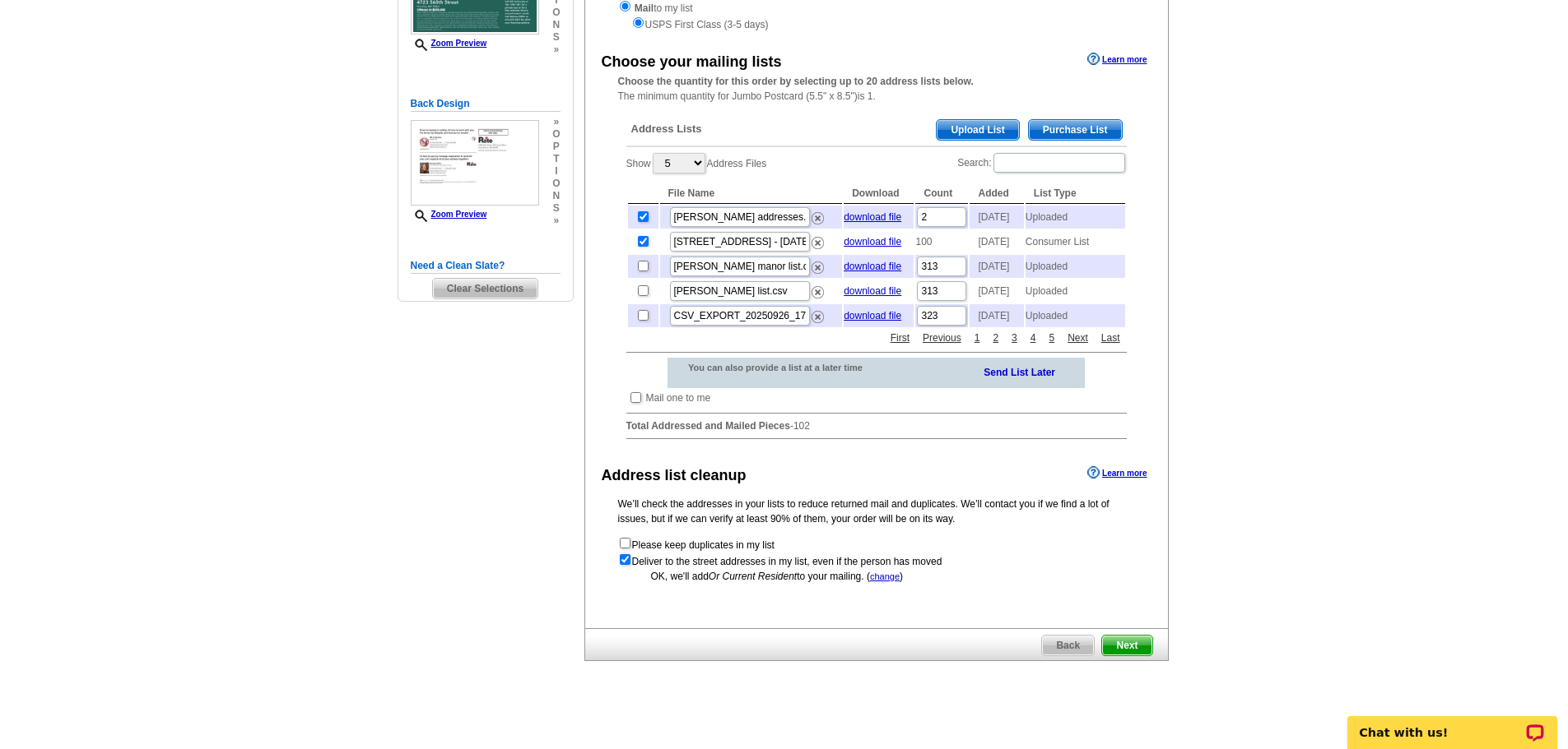
scroll to position [329, 0]
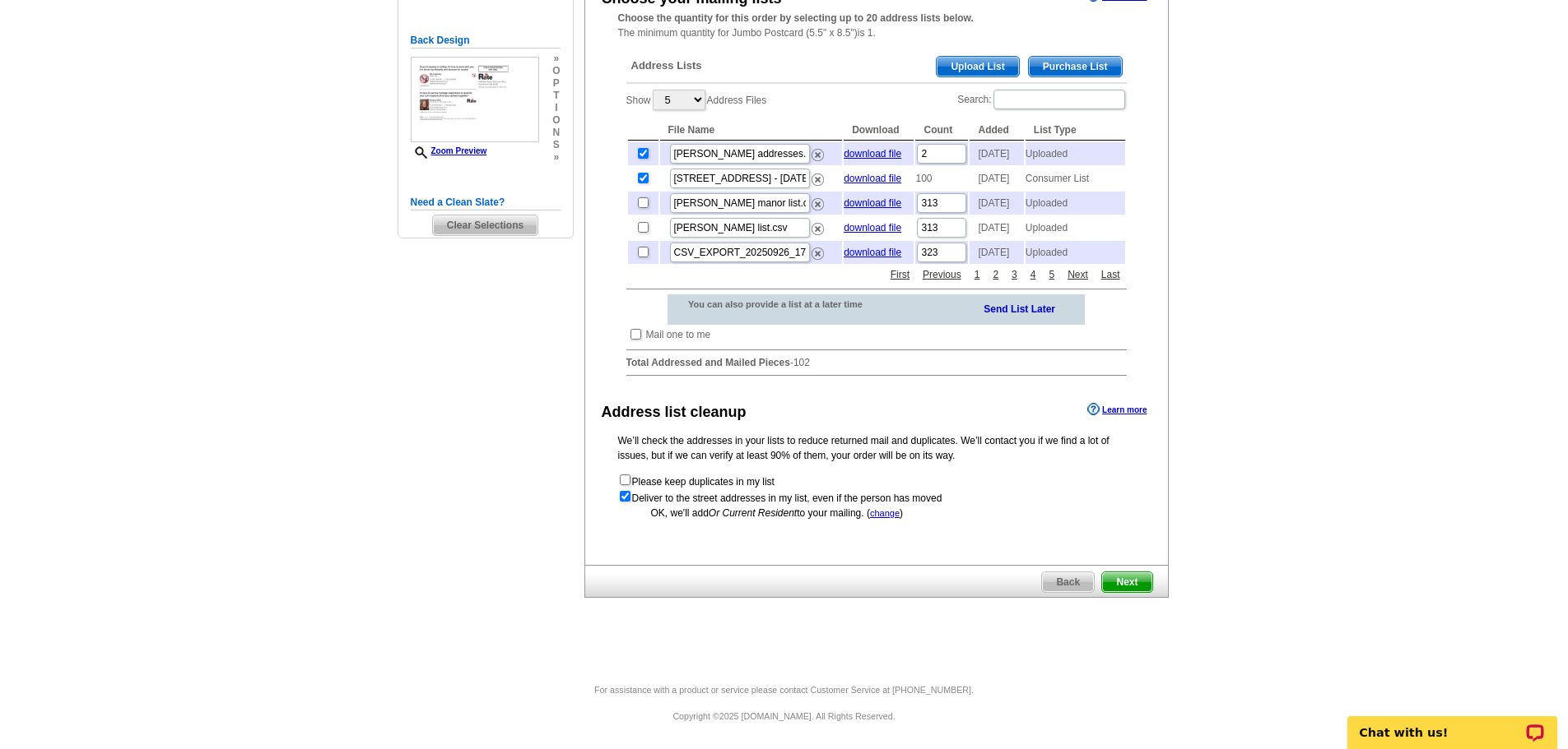
click at [1145, 592] on span "Next" at bounding box center [1126, 582] width 49 height 20
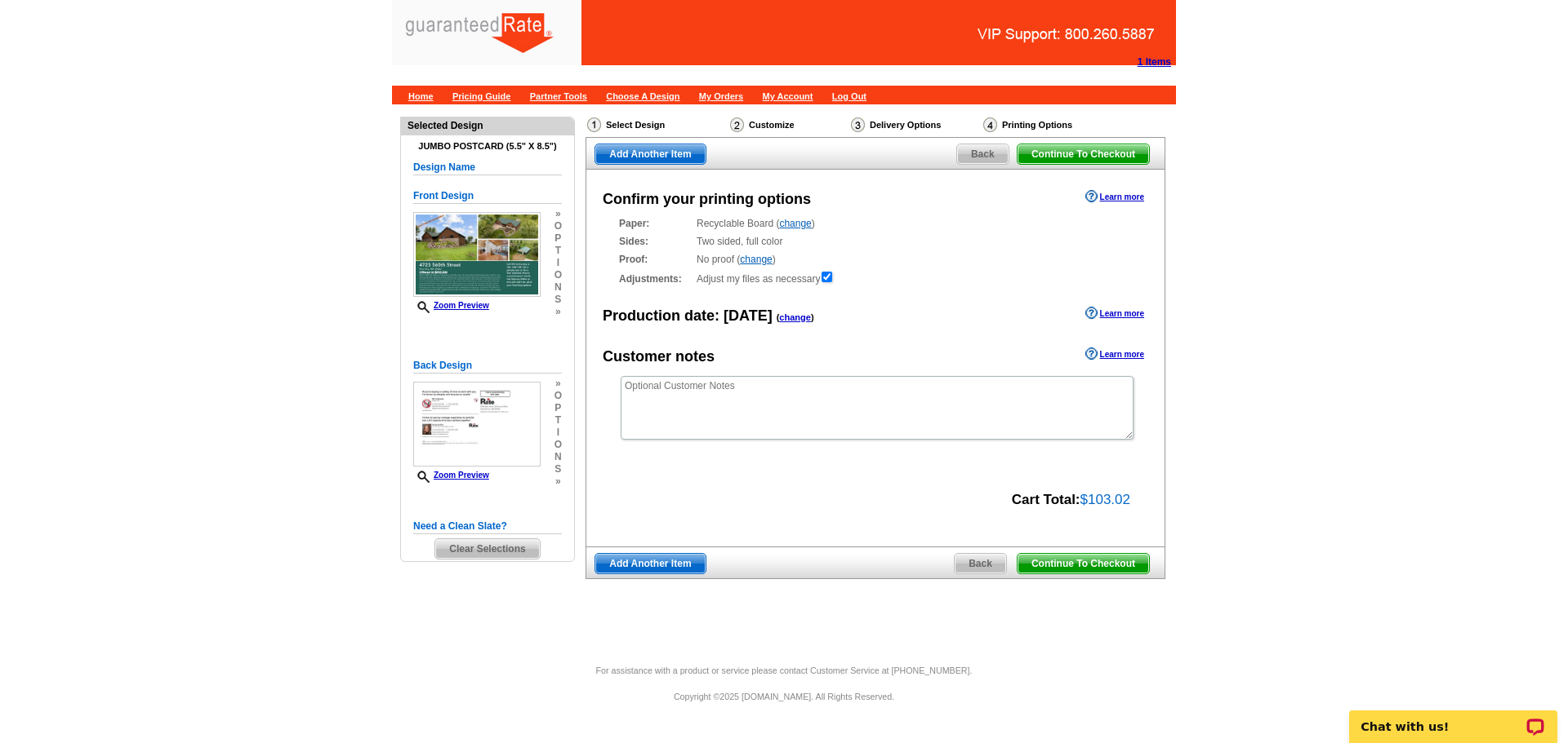
drag, startPoint x: 1089, startPoint y: 562, endPoint x: 1562, endPoint y: 691, distance: 490.3
click at [1089, 562] on span "Continue To Checkout" at bounding box center [1083, 564] width 132 height 20
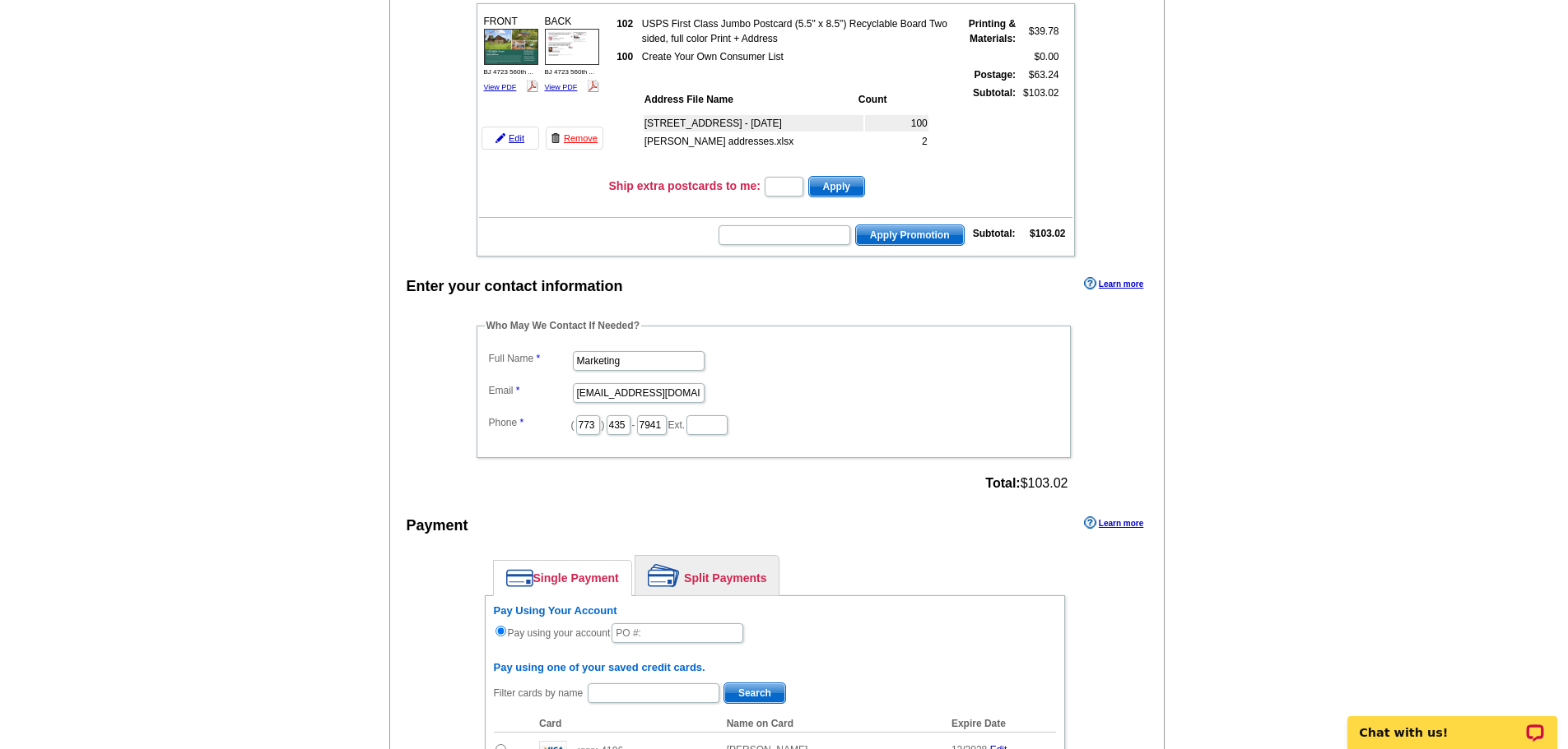
scroll to position [247, 0]
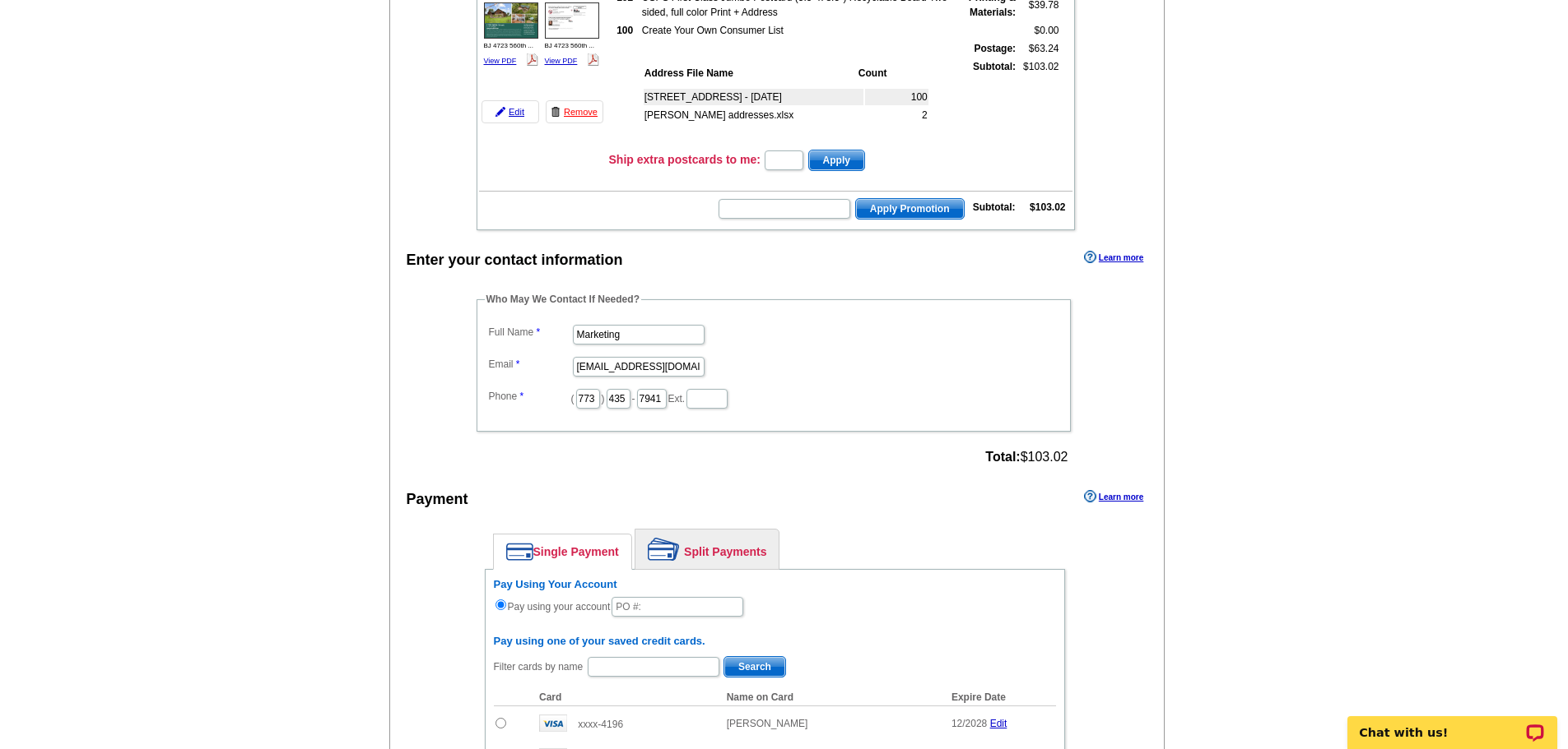
click at [642, 346] on dd "Marketing" at bounding box center [773, 333] width 577 height 26
drag, startPoint x: 640, startPoint y: 333, endPoint x: 374, endPoint y: 309, distance: 267.1
click at [374, 309] on main "Add Another Item Checkout Order Name: My Order 2025-09-29 Save Order Review you…" at bounding box center [784, 586] width 1568 height 1454
type input "[PERSON_NAME]"
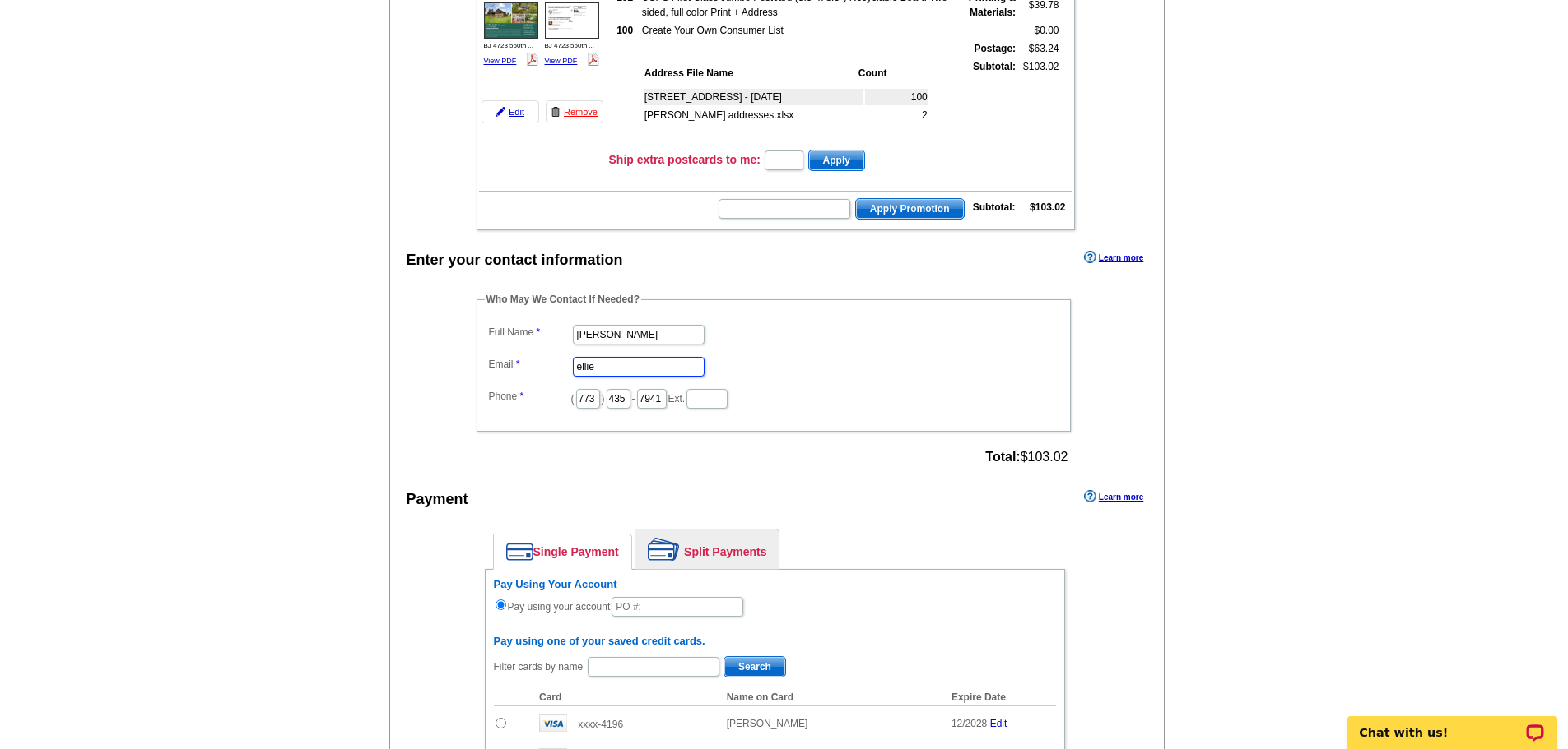
type input "ellie.faunce@rate.com"
type input "e"
type input "630"
type input "487"
type input "3633"
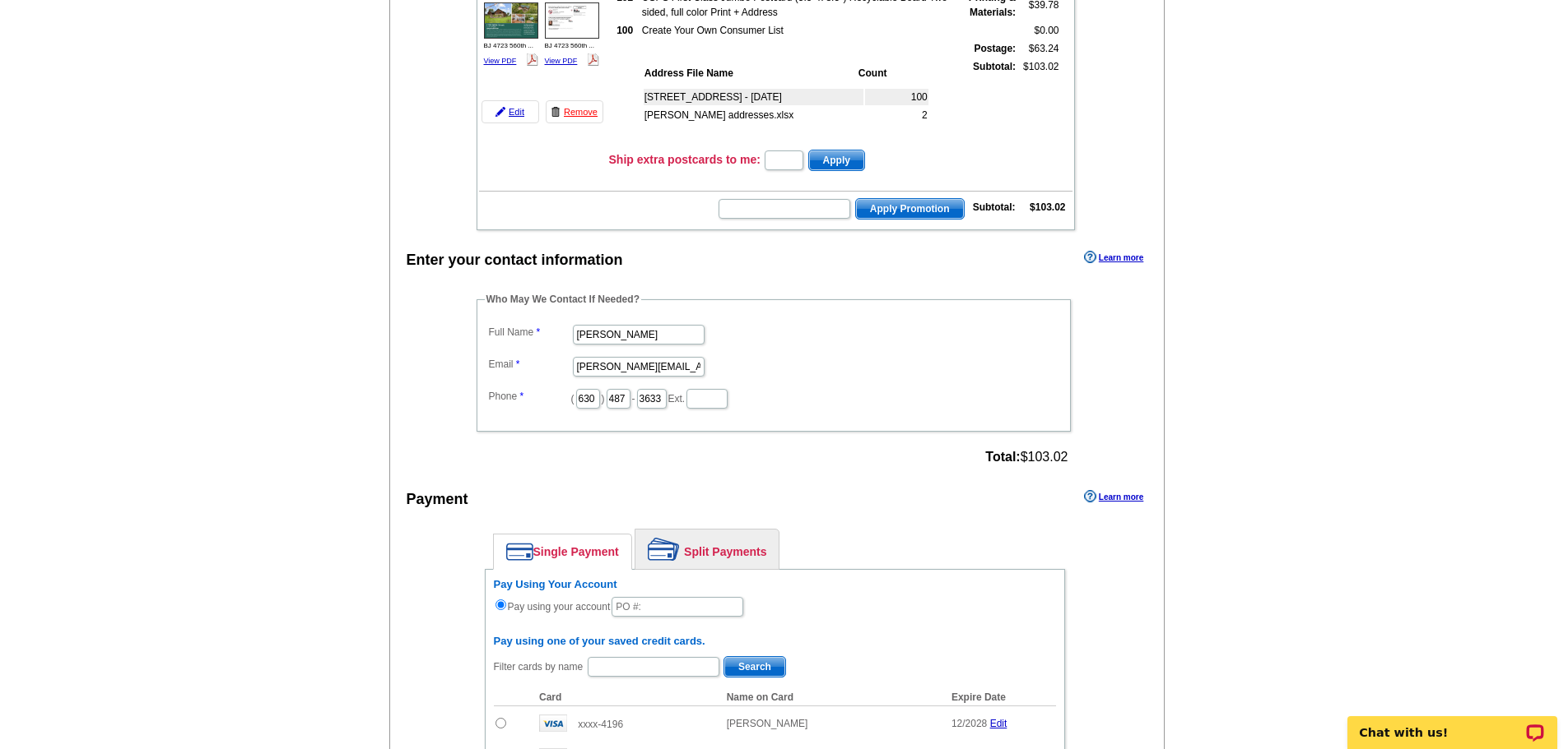
click at [669, 559] on img at bounding box center [663, 549] width 32 height 23
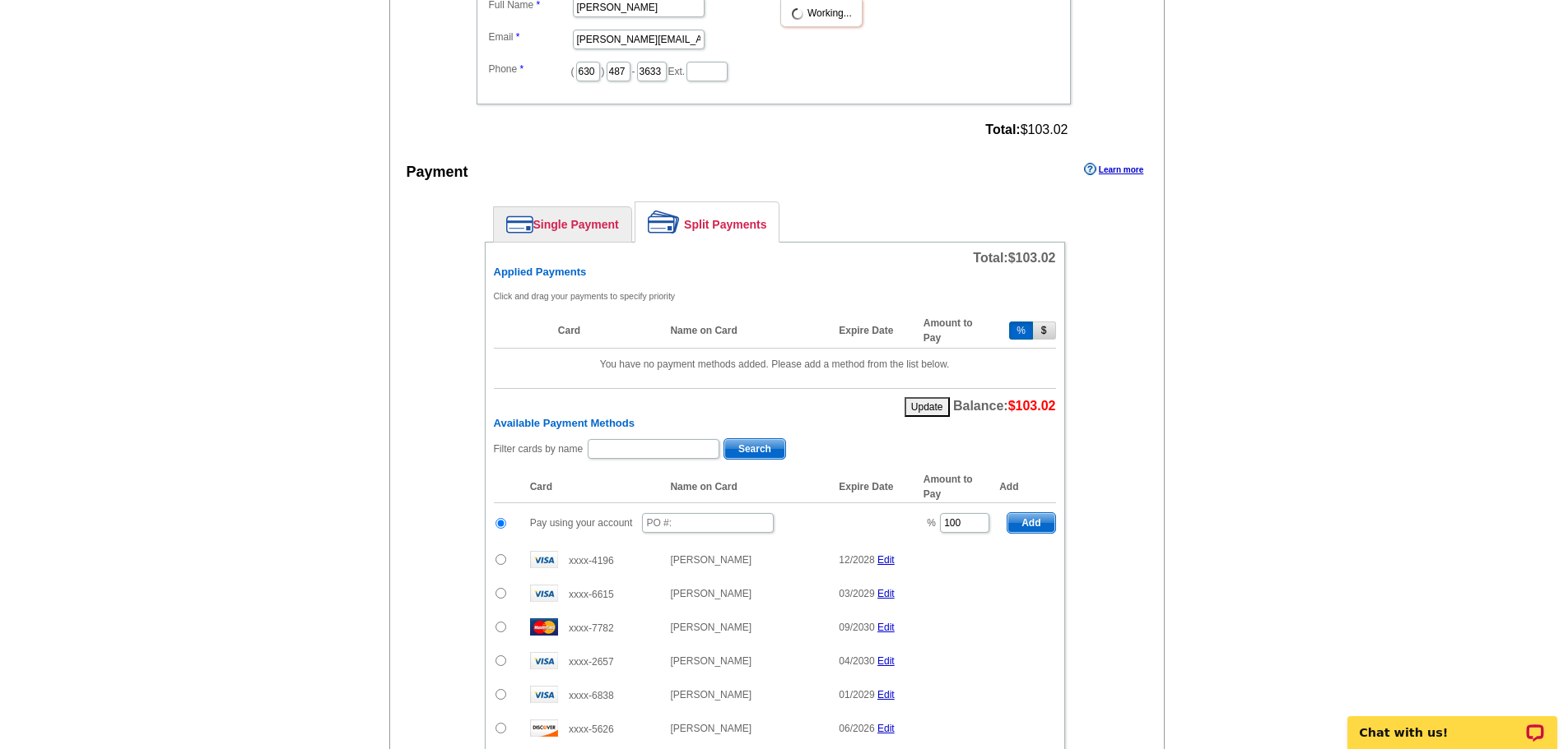
scroll to position [576, 0]
click at [683, 526] on input "text" at bounding box center [707, 521] width 132 height 20
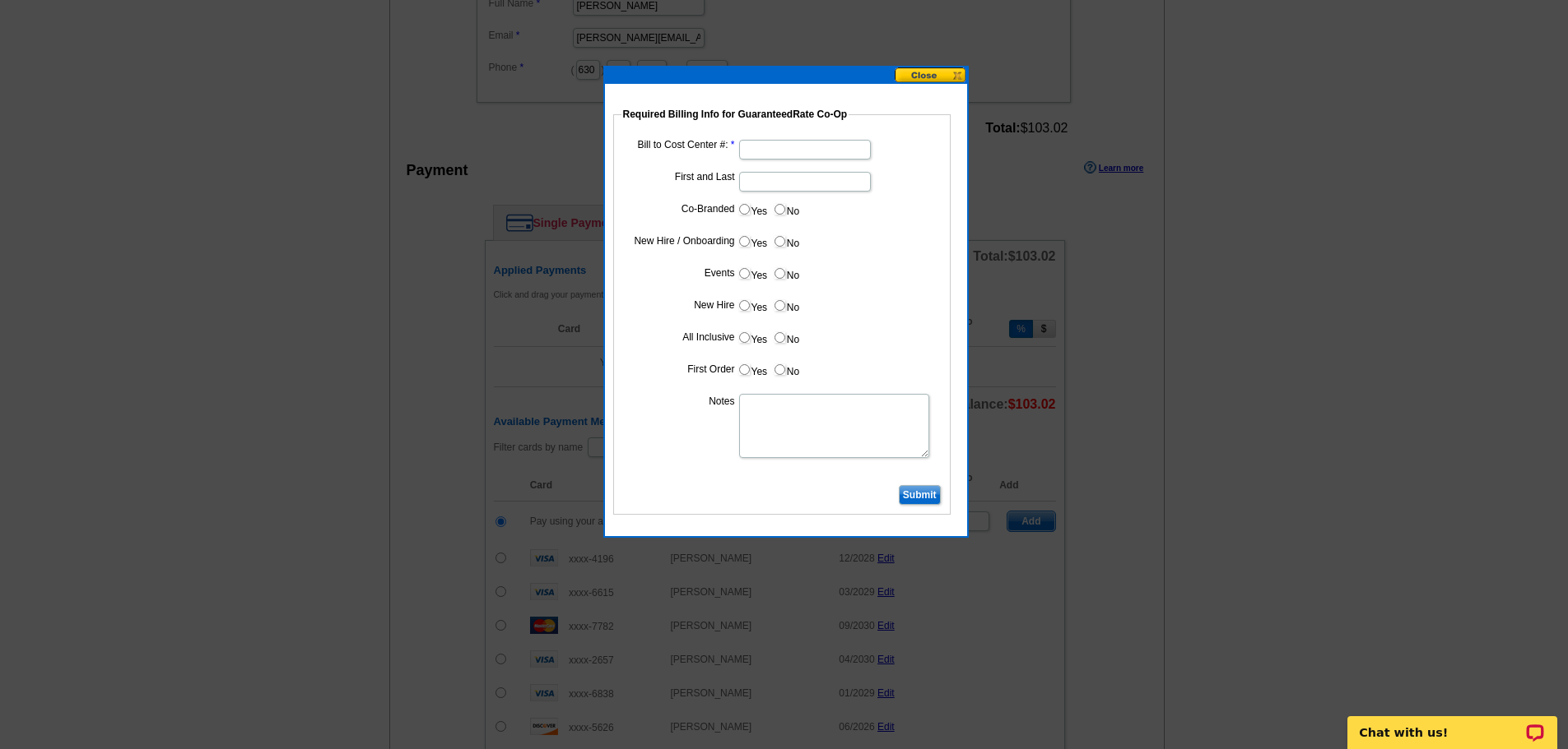
type input "92925_1254_EF"
click at [779, 142] on input "Bill to Cost Center #:" at bounding box center [804, 150] width 132 height 20
type input "1501"
click at [800, 183] on input "First and Last" at bounding box center [804, 181] width 132 height 20
type input "Barbara Miller"
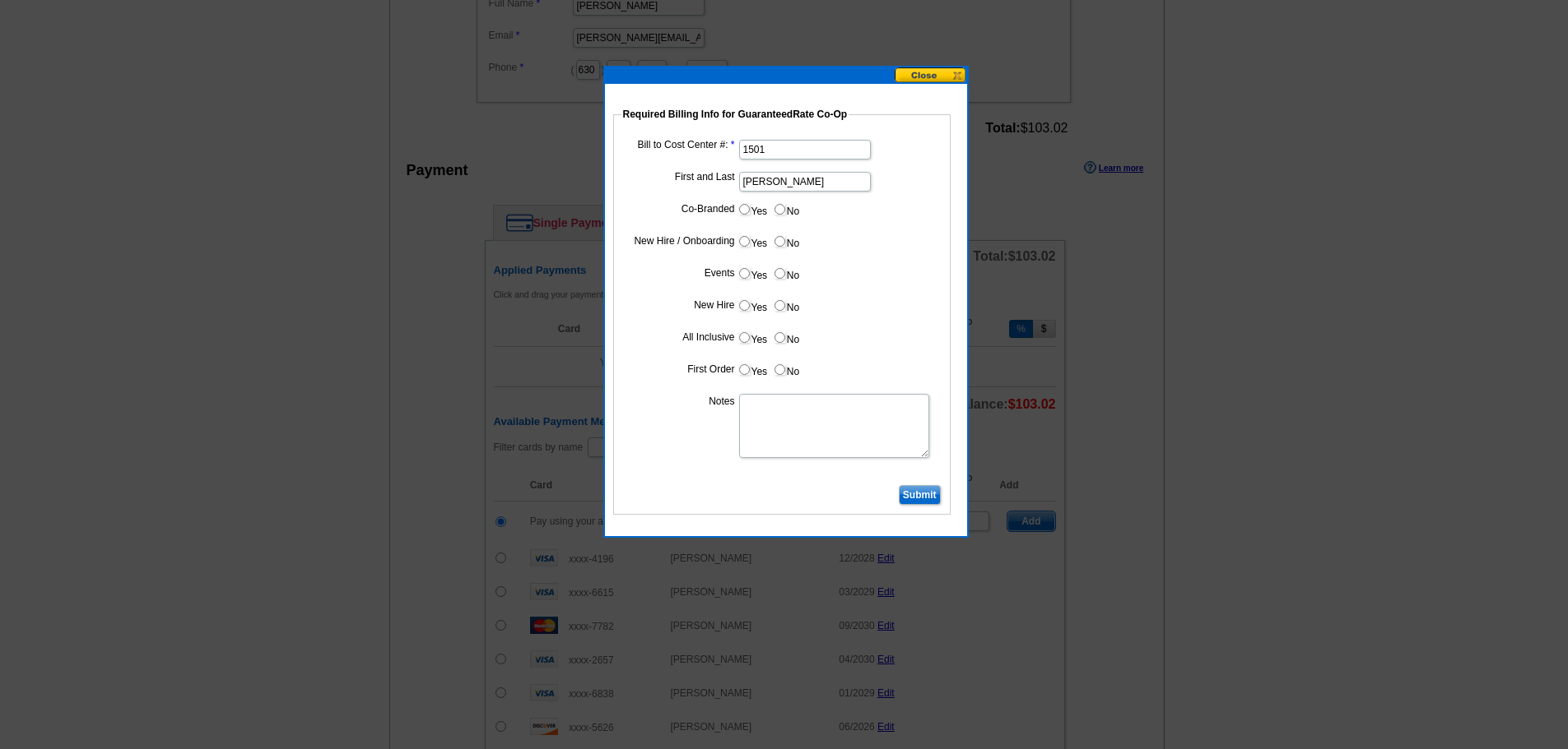
click at [755, 209] on label "Yes" at bounding box center [753, 209] width 31 height 19
click at [749, 209] on input "Yes" at bounding box center [744, 208] width 11 height 11
radio input "true"
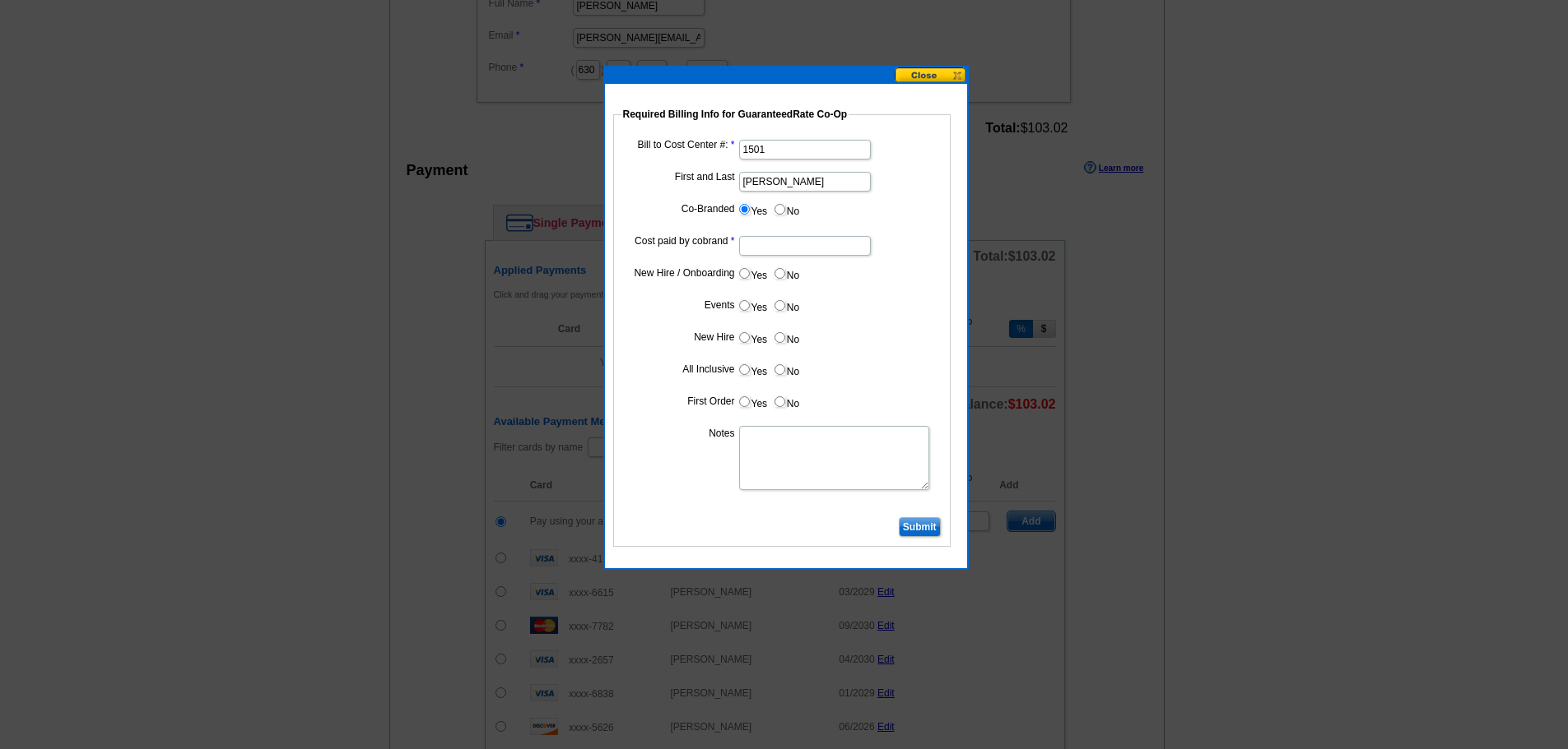
click at [806, 250] on input "Cost paid by cobrand" at bounding box center [804, 246] width 132 height 20
type input "50%"
click at [786, 268] on label "No" at bounding box center [785, 274] width 26 height 19
click at [785, 268] on input "No" at bounding box center [779, 273] width 11 height 11
radio input "true"
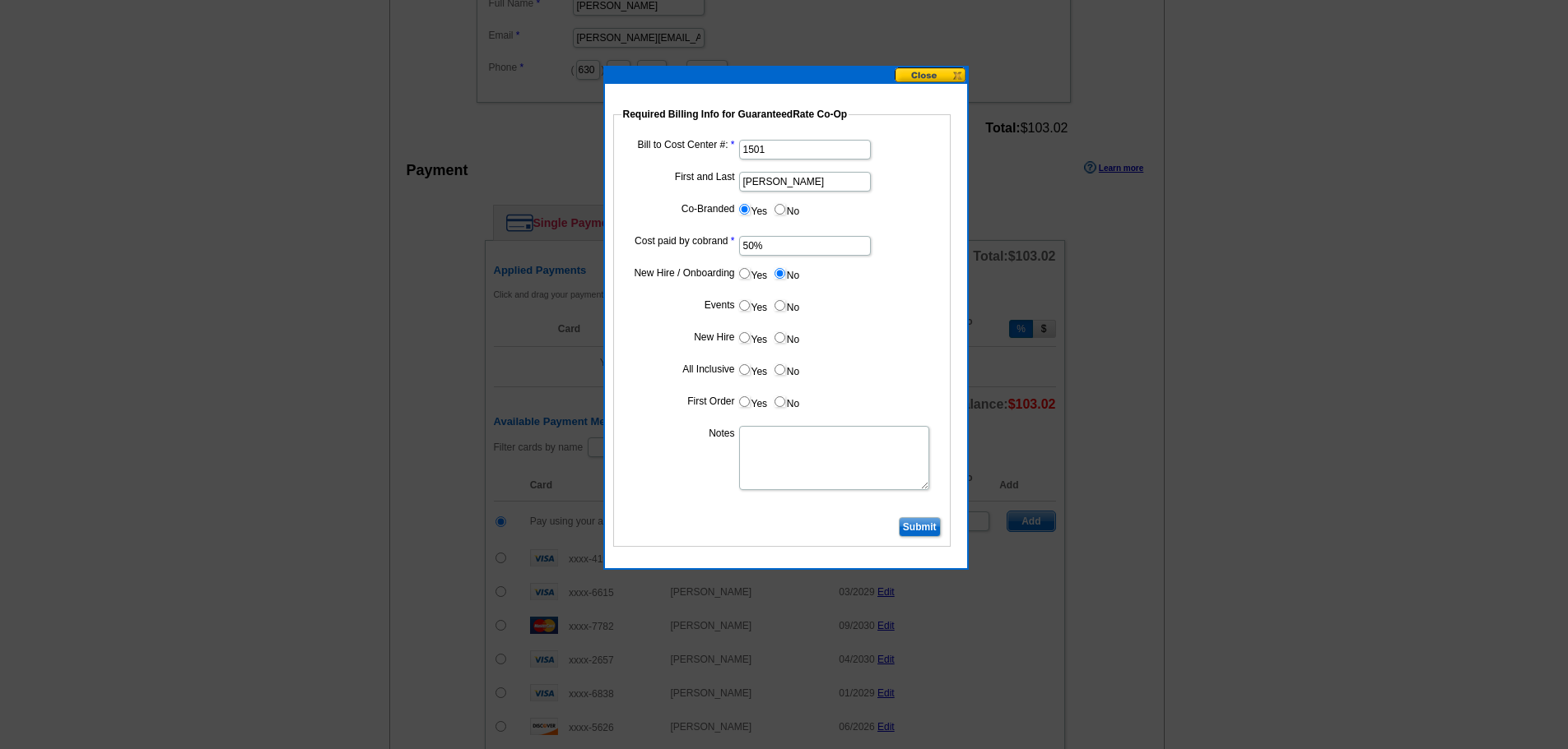
click at [789, 297] on label "No" at bounding box center [785, 305] width 26 height 19
click at [785, 301] on input "No" at bounding box center [779, 305] width 11 height 11
radio input "true"
click at [789, 320] on dd "Yes No" at bounding box center [782, 308] width 321 height 26
drag, startPoint x: 789, startPoint y: 336, endPoint x: 789, endPoint y: 353, distance: 17.0
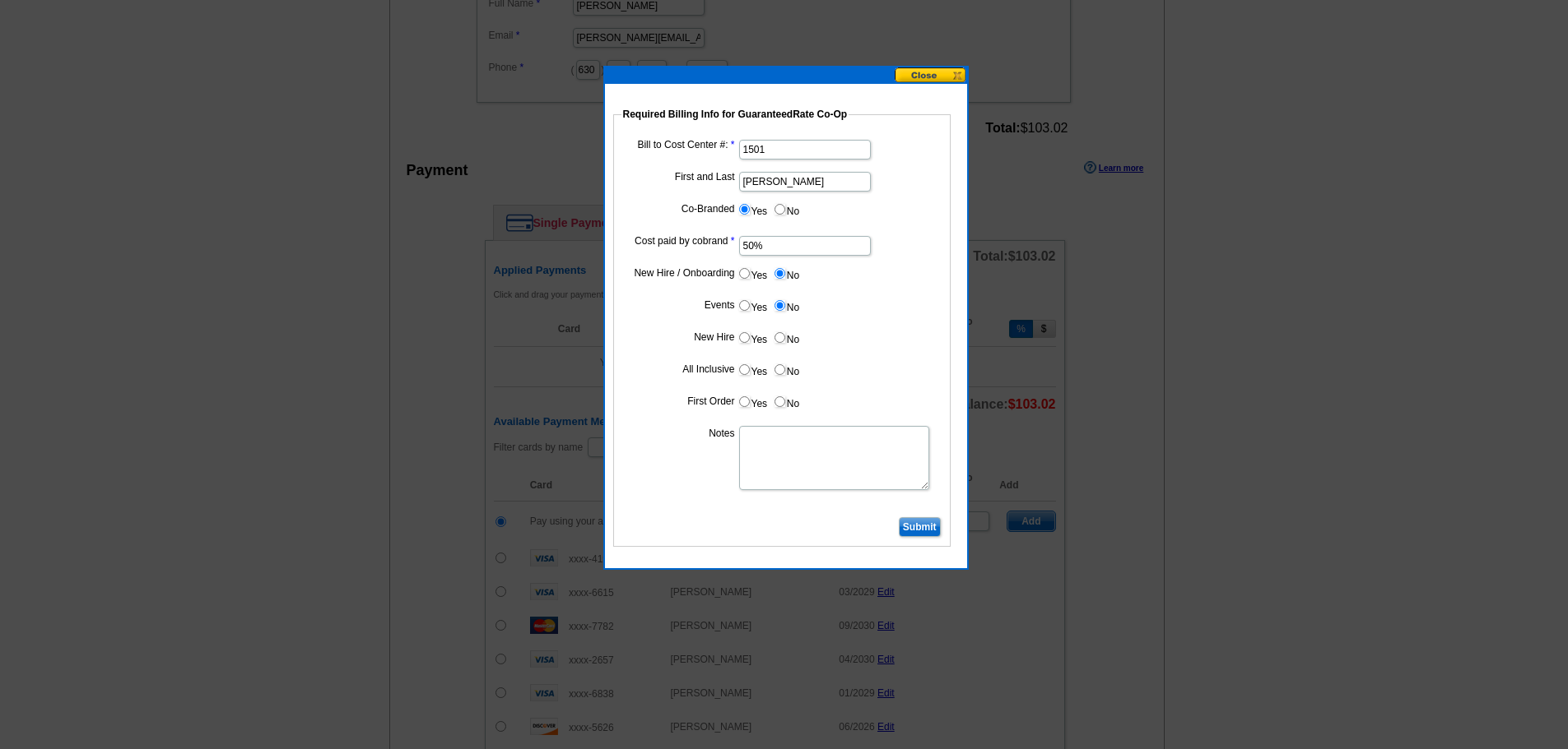
click at [789, 338] on label "No" at bounding box center [785, 338] width 26 height 19
click at [785, 338] on input "No" at bounding box center [779, 337] width 11 height 11
radio input "true"
click at [789, 353] on dl "Bill to Cost Center #: 1501 First and Last Barbara Miller Co-Branded Yes No Cos…" at bounding box center [782, 324] width 321 height 377
click at [785, 388] on dl "Bill to Cost Center #: 1501 First and Last Barbara Miller Co-Branded Yes No Cos…" at bounding box center [782, 324] width 321 height 377
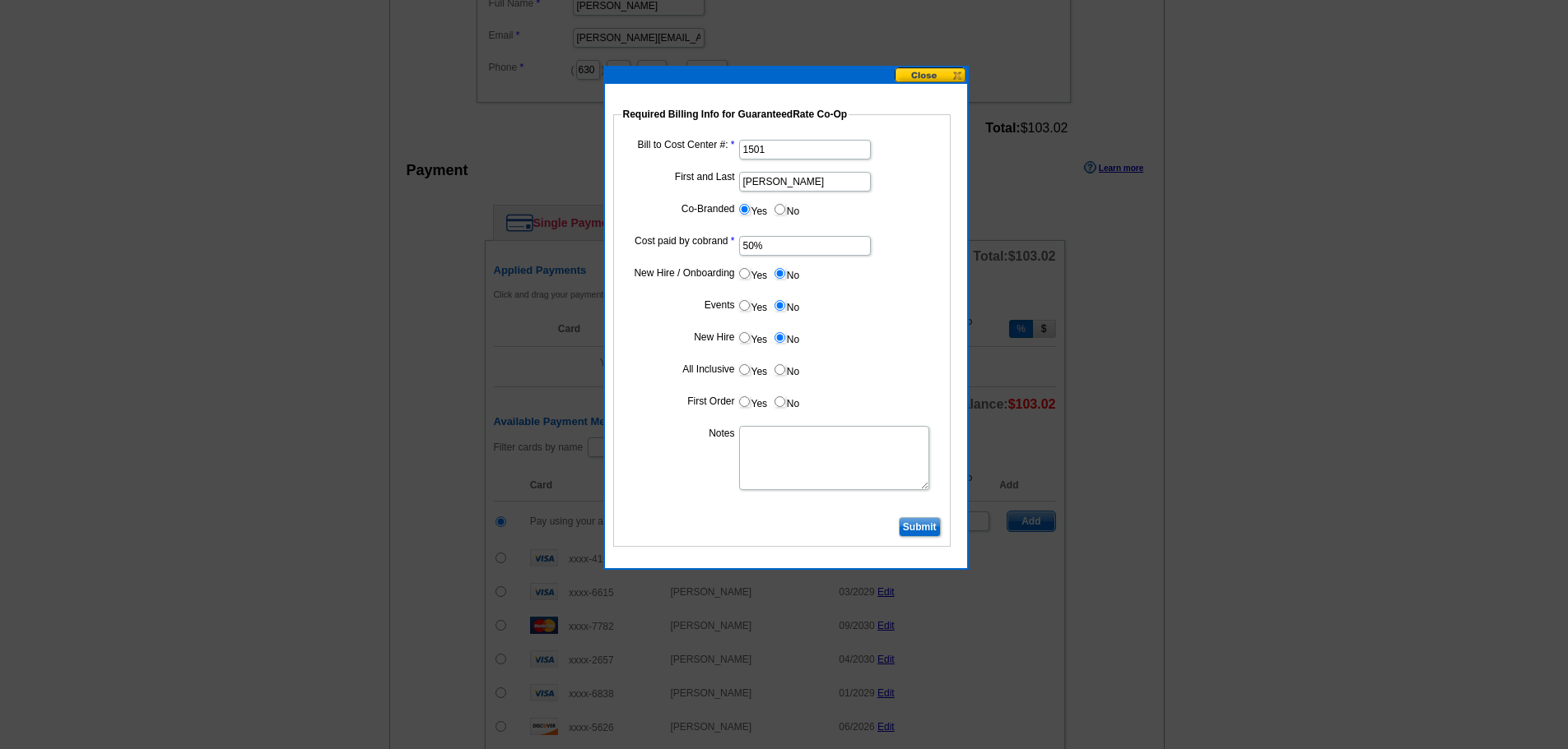
click at [789, 364] on label "No" at bounding box center [785, 370] width 26 height 19
click at [785, 364] on input "No" at bounding box center [779, 369] width 11 height 11
radio input "true"
click at [790, 381] on dd "Yes No" at bounding box center [782, 373] width 321 height 26
click at [788, 407] on label "No" at bounding box center [785, 402] width 26 height 19
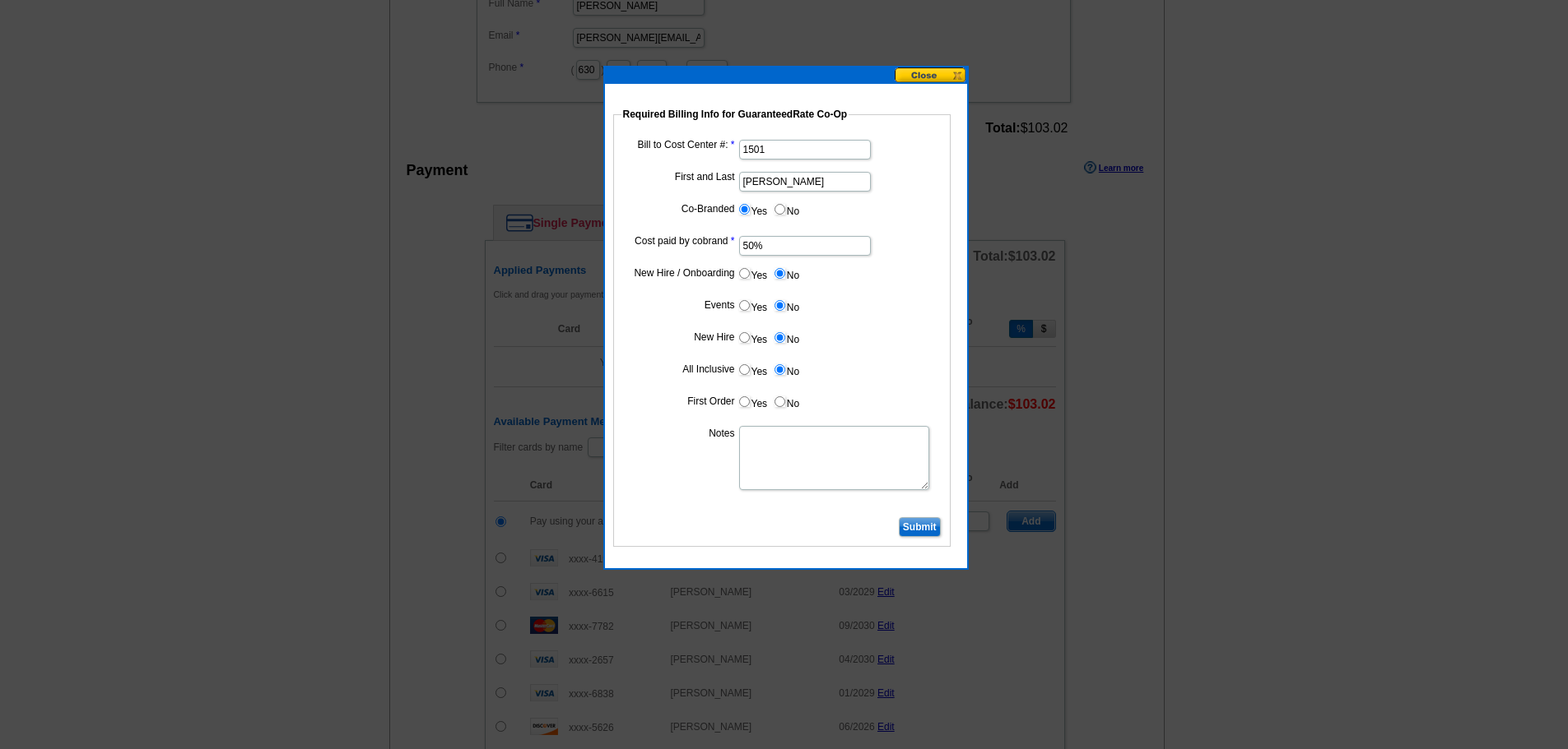
click at [785, 407] on input "No" at bounding box center [779, 401] width 11 height 11
radio input "true"
click at [780, 461] on textarea "Notes" at bounding box center [834, 458] width 190 height 64
type textarea "bill to cost center"
click at [907, 531] on input "Submit" at bounding box center [919, 527] width 42 height 20
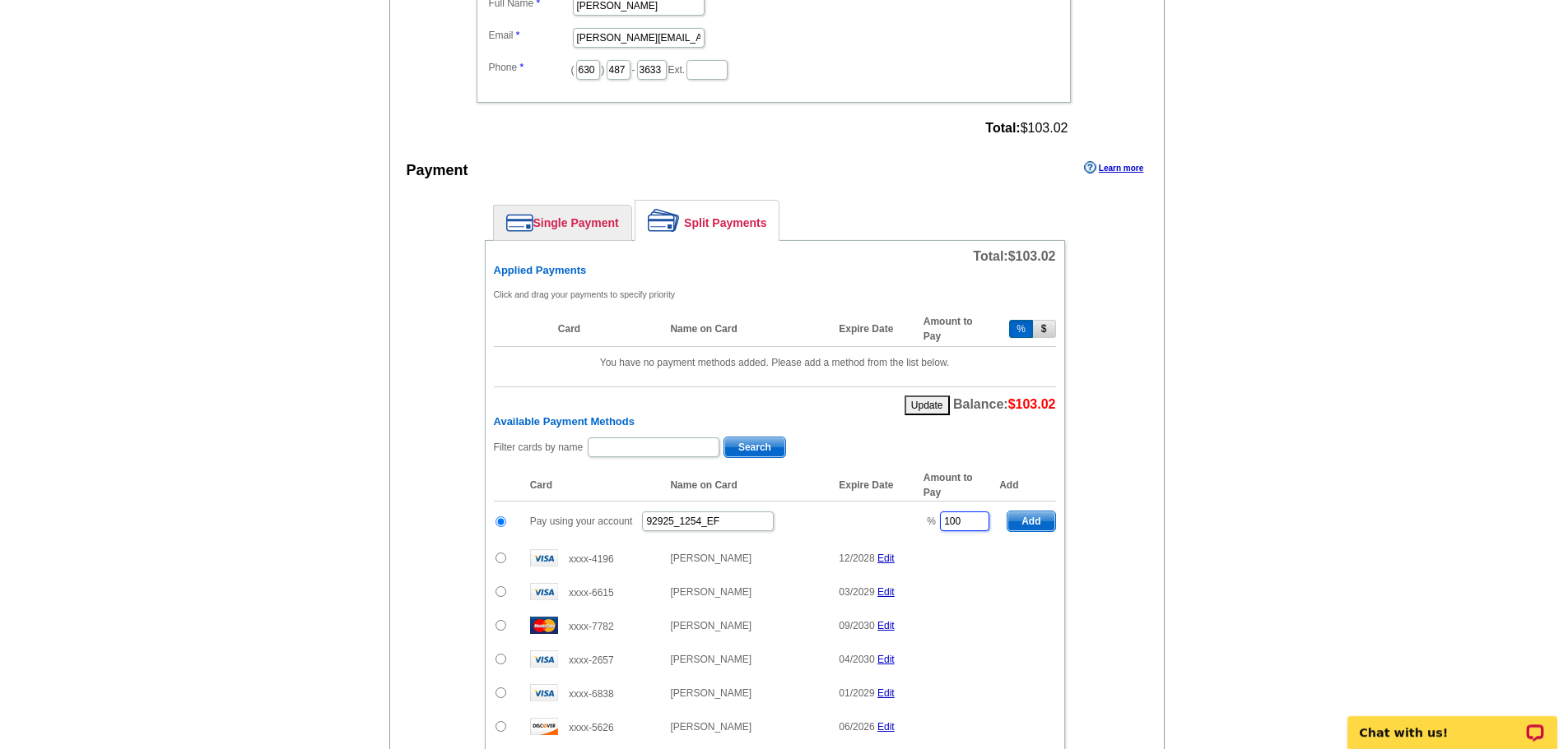
drag, startPoint x: 964, startPoint y: 531, endPoint x: 835, endPoint y: 520, distance: 129.5
click at [835, 520] on tr "Pay using your account 92925_1254_EF % 100 Add" at bounding box center [774, 522] width 562 height 40
click at [1022, 519] on span "Add" at bounding box center [1030, 521] width 47 height 20
type input "100"
radio input "false"
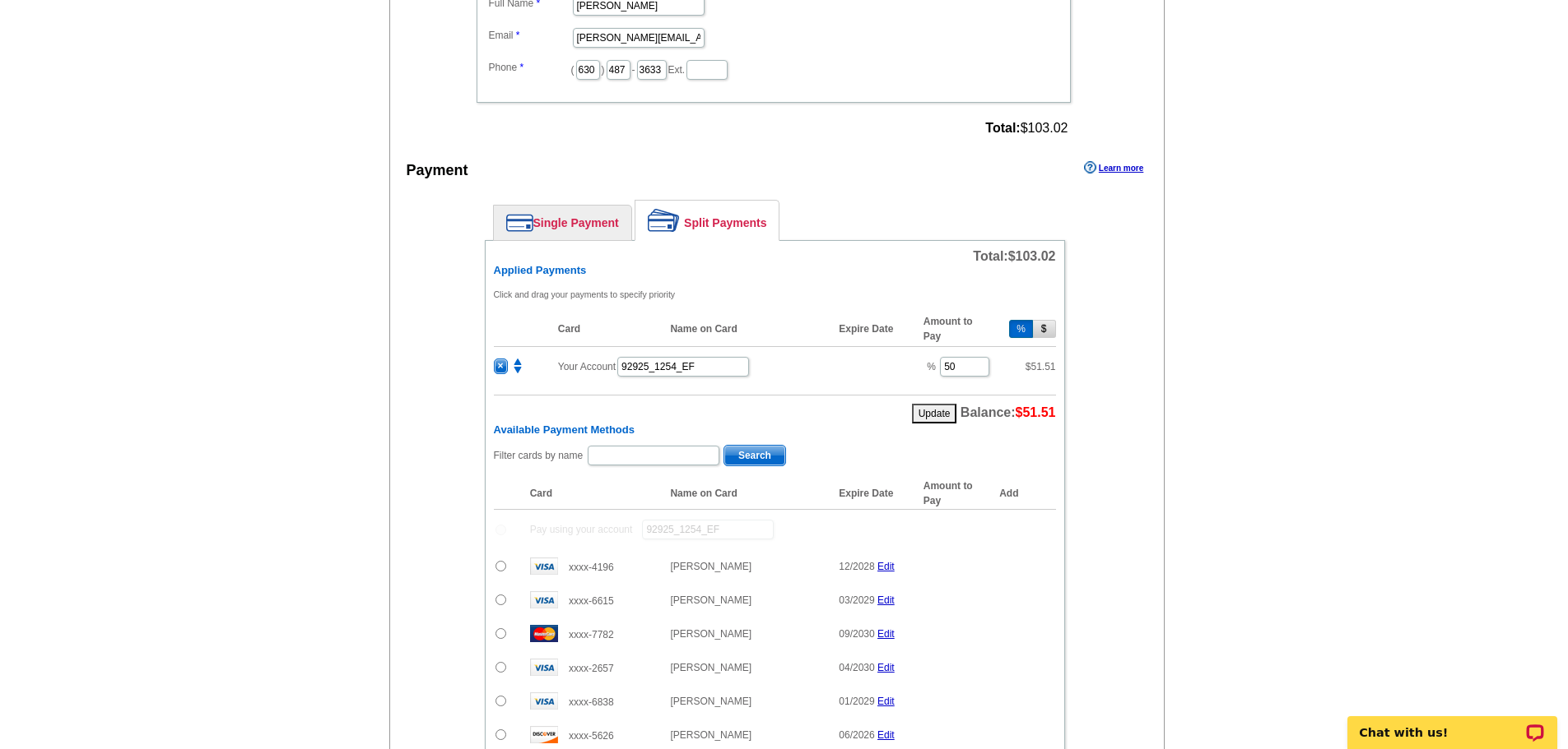
click at [663, 440] on div "Available Payment Methods Filter cards by name Search Card Name on Card Expire …" at bounding box center [774, 680] width 562 height 513
click at [671, 447] on input "text" at bounding box center [653, 455] width 132 height 20
paste input "Jerikovsky"
type input "jerikovsky"
click at [748, 456] on span "Search" at bounding box center [754, 455] width 61 height 20
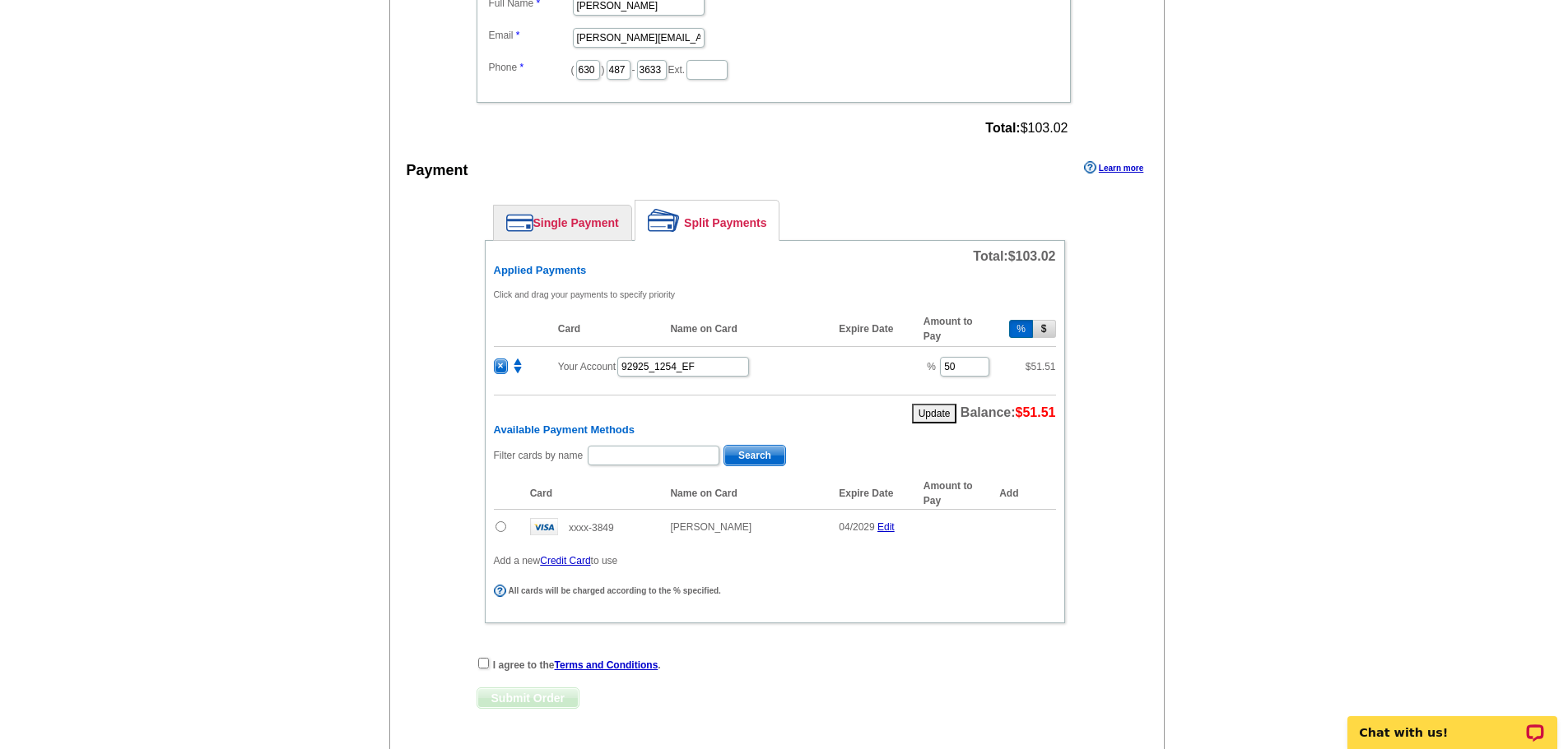
click at [510, 525] on td at bounding box center [507, 527] width 28 height 35
click at [502, 527] on input "radio" at bounding box center [501, 526] width 11 height 11
radio input "true"
click at [1035, 521] on span "Add" at bounding box center [1030, 529] width 47 height 20
click at [484, 668] on input "checkbox" at bounding box center [483, 668] width 11 height 11
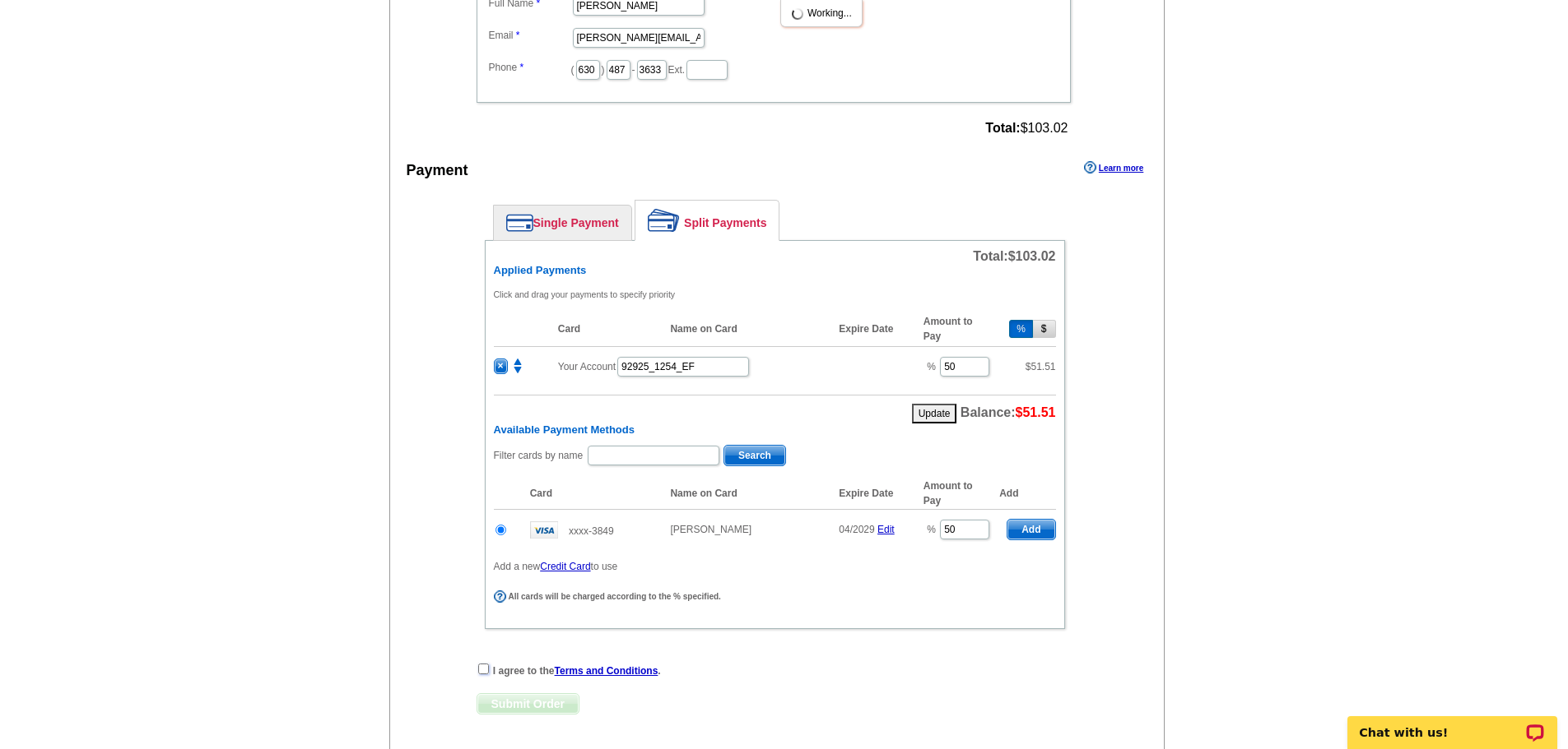
checkbox input "true"
radio input "false"
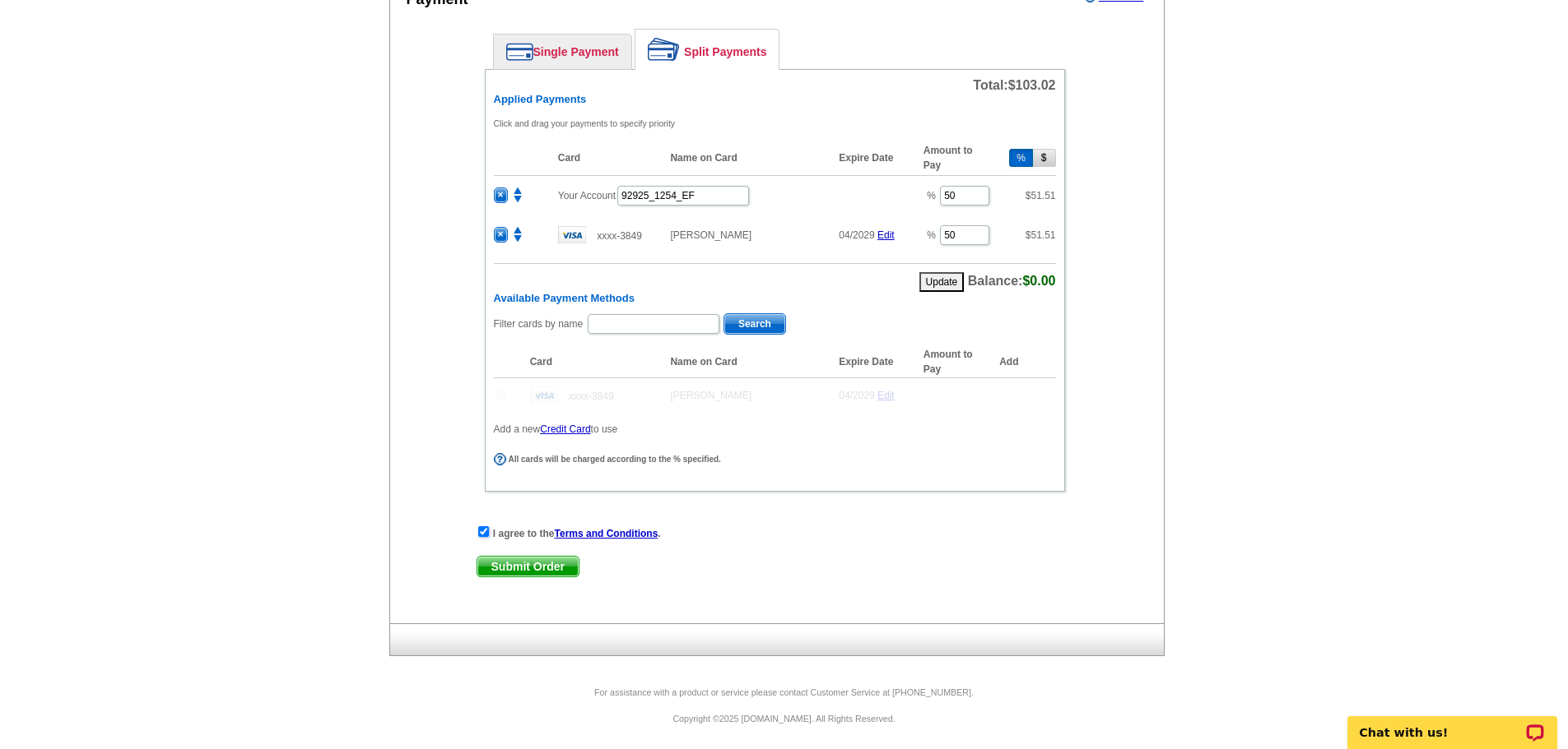
scroll to position [749, 0]
click at [502, 566] on span "Submit Order" at bounding box center [527, 564] width 101 height 20
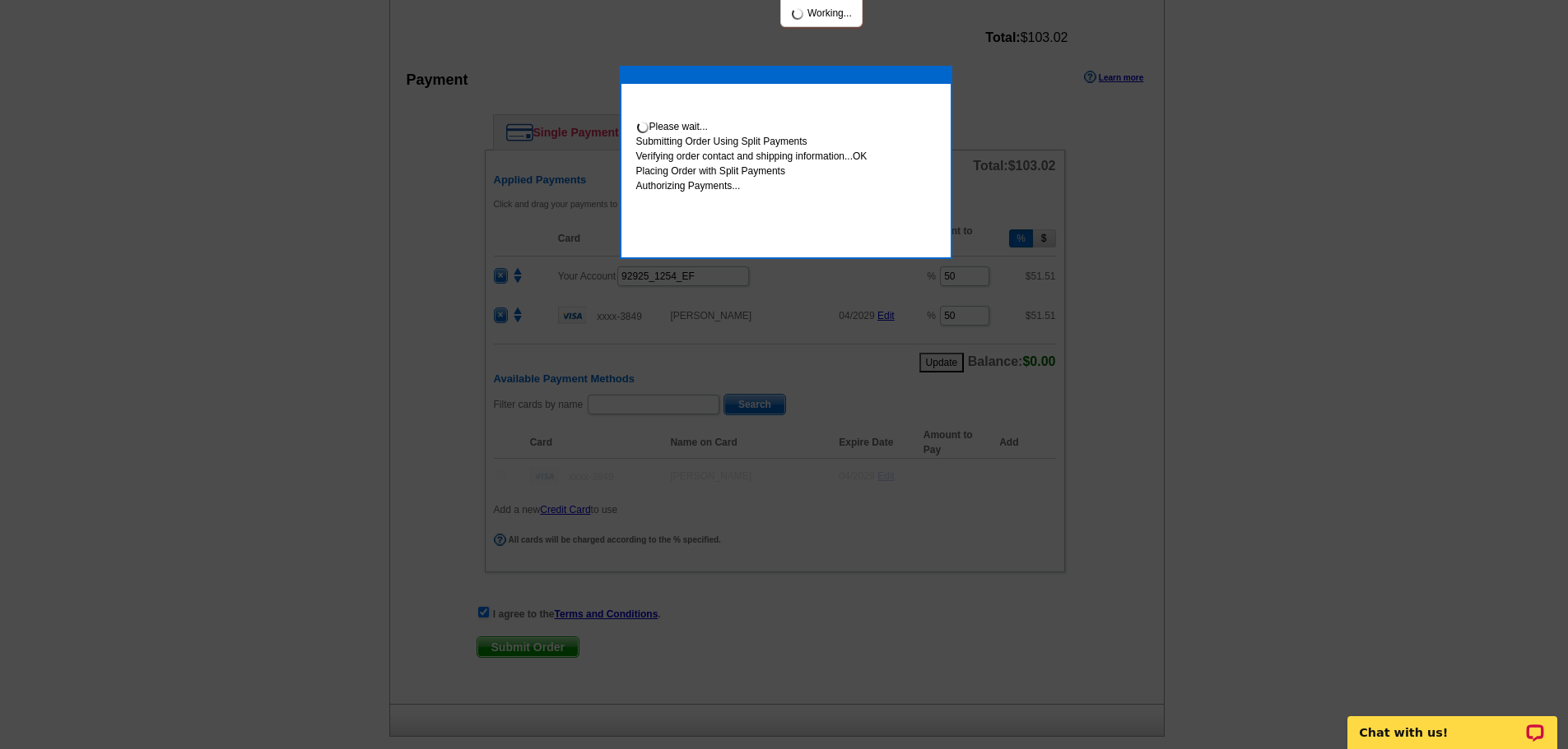
scroll to position [833, 0]
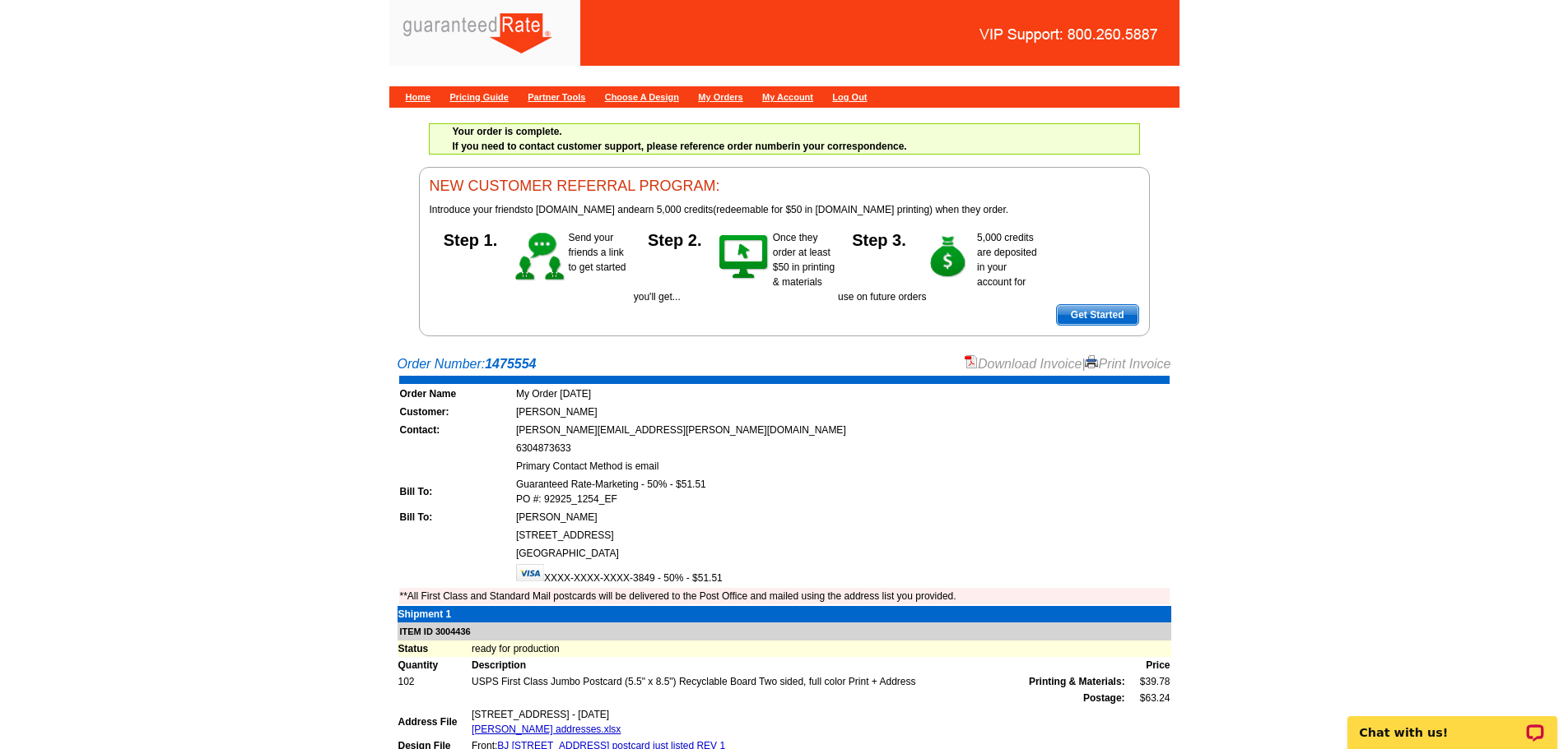
click at [993, 361] on link "Download Invoice" at bounding box center [1023, 364] width 117 height 14
